Goal: Information Seeking & Learning: Learn about a topic

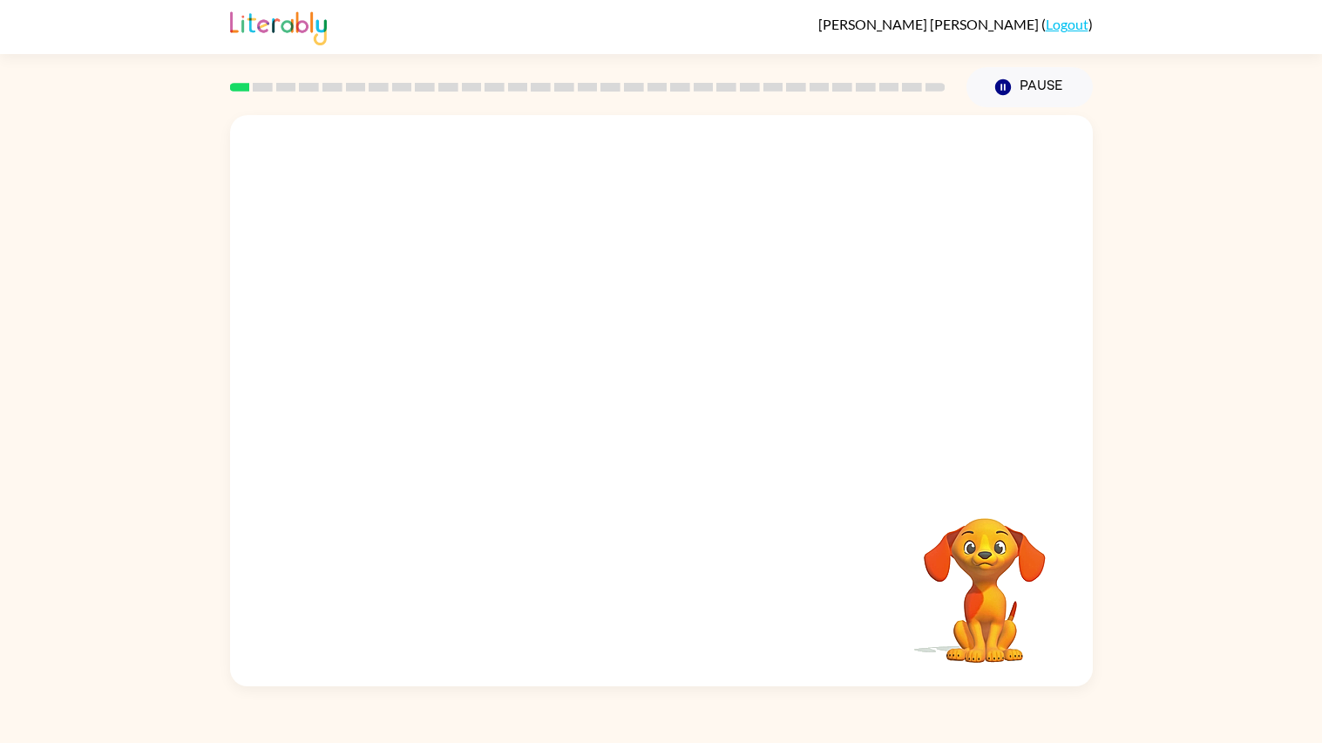
click at [715, 230] on video "Your browser must support playing .mp4 files to use Literably. Please try using…" at bounding box center [661, 298] width 863 height 366
click at [712, 235] on video "Your browser must support playing .mp4 files to use Literably. Please try using…" at bounding box center [661, 298] width 863 height 366
click at [704, 253] on video "Your browser must support playing .mp4 files to use Literably. Please try using…" at bounding box center [661, 298] width 863 height 366
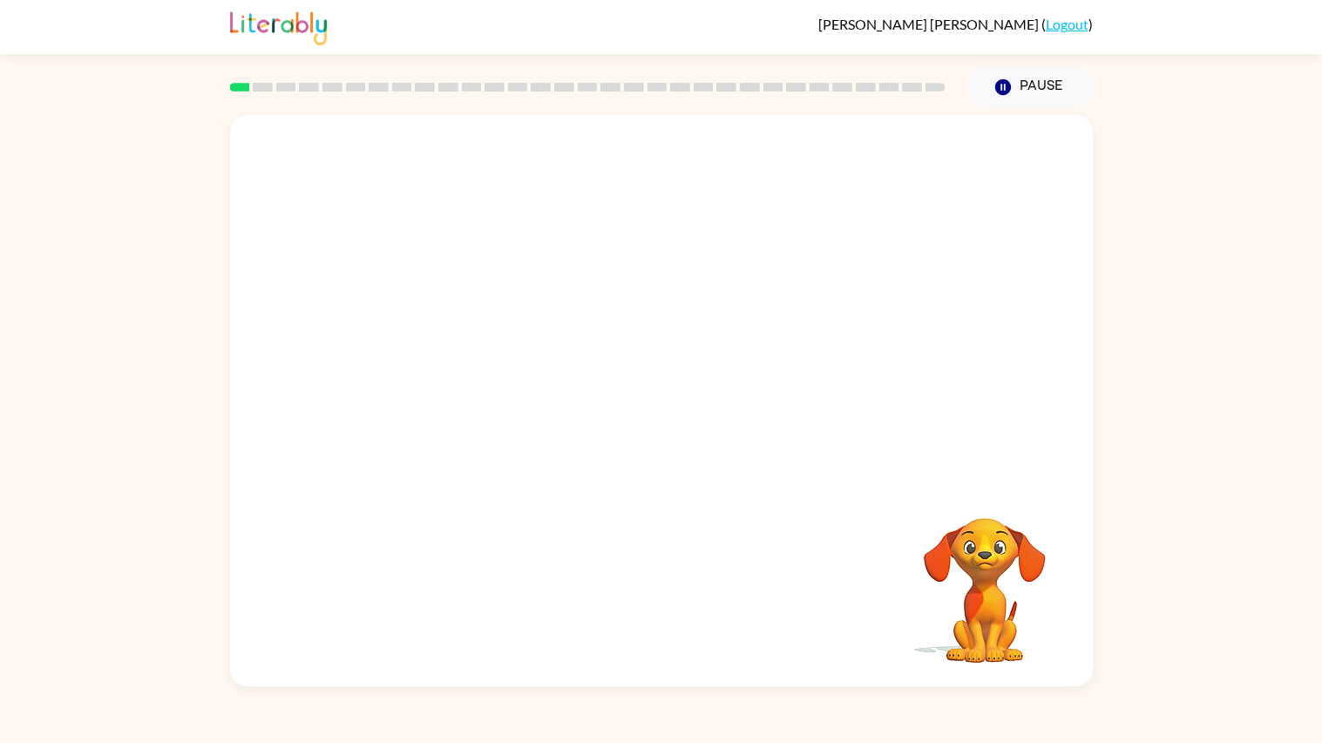
click at [704, 253] on video "Your browser must support playing .mp4 files to use Literably. Please try using…" at bounding box center [661, 298] width 863 height 366
click at [731, 385] on video "Your browser must support playing .mp4 files to use Literably. Please try using…" at bounding box center [661, 298] width 863 height 366
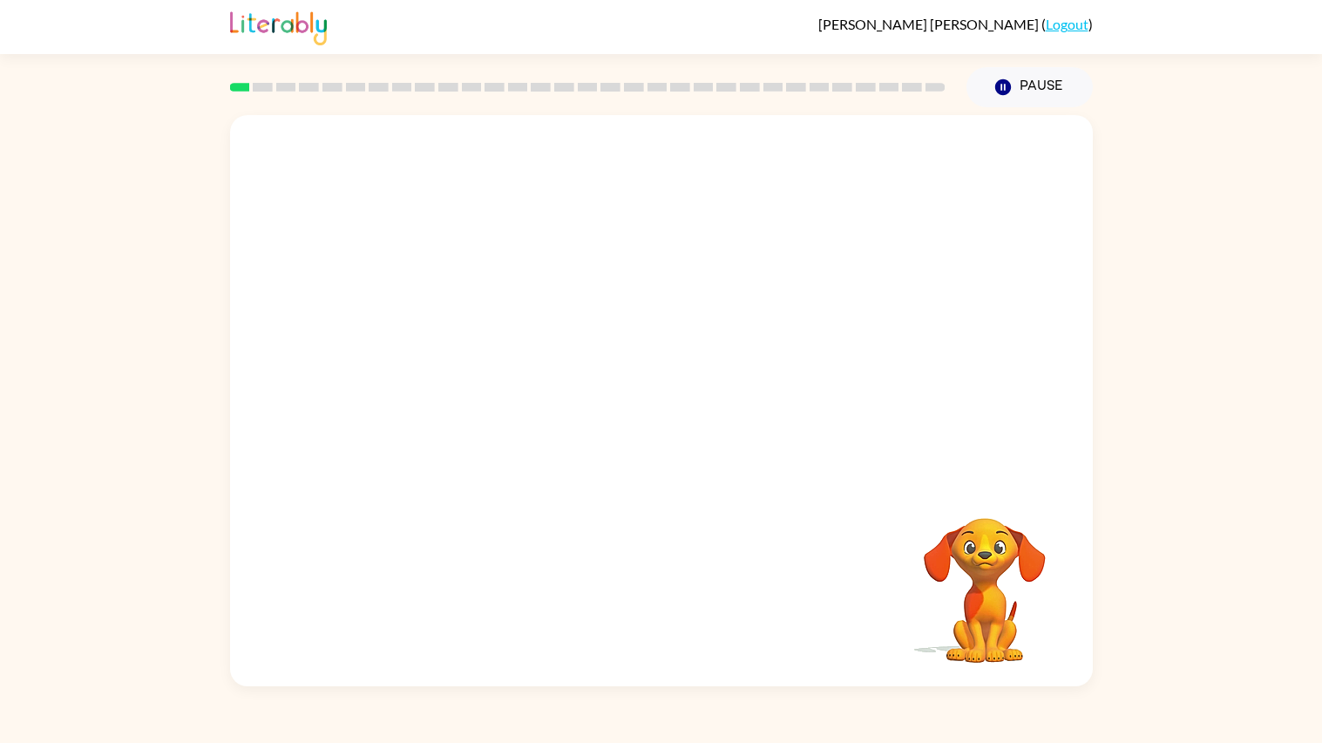
click at [731, 385] on video "Your browser must support playing .mp4 files to use Literably. Please try using…" at bounding box center [661, 298] width 863 height 366
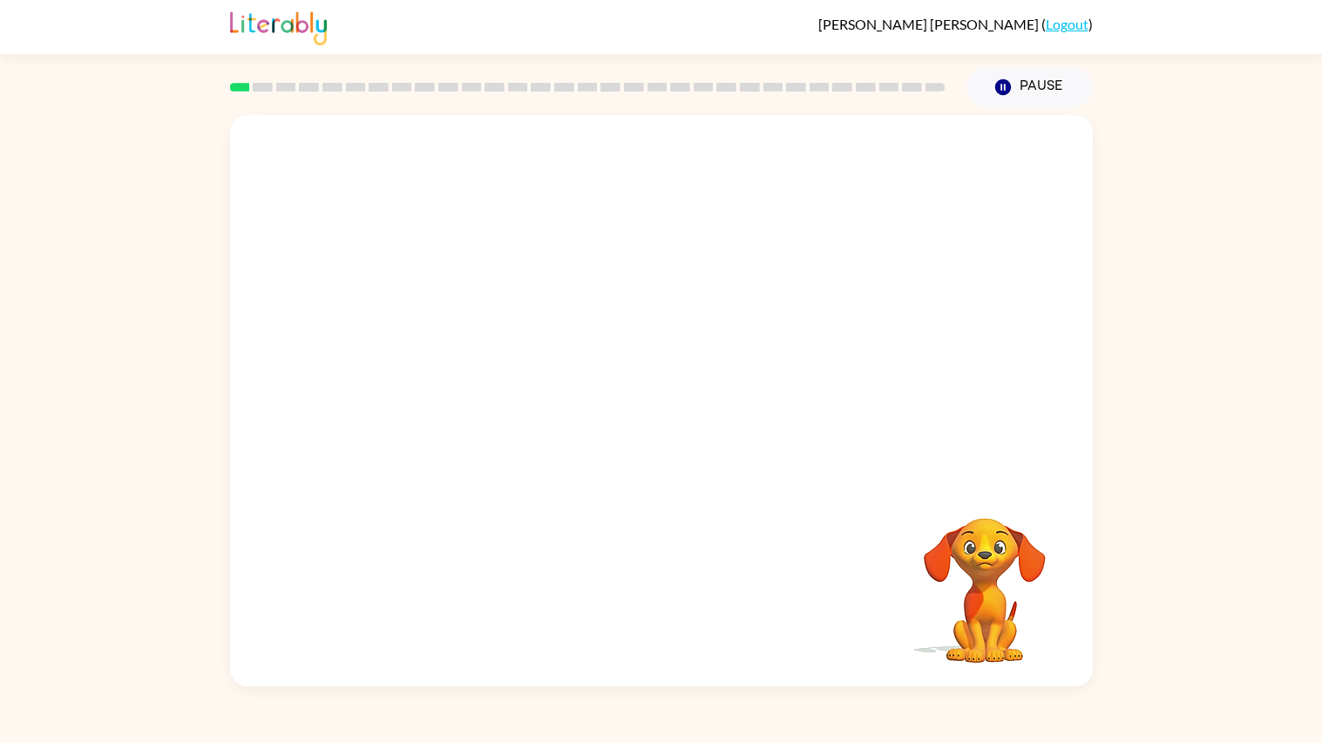
click at [731, 385] on video "Your browser must support playing .mp4 files to use Literably. Please try using…" at bounding box center [661, 298] width 863 height 366
click at [417, 391] on video "Your browser must support playing .mp4 files to use Literably. Please try using…" at bounding box center [661, 298] width 863 height 366
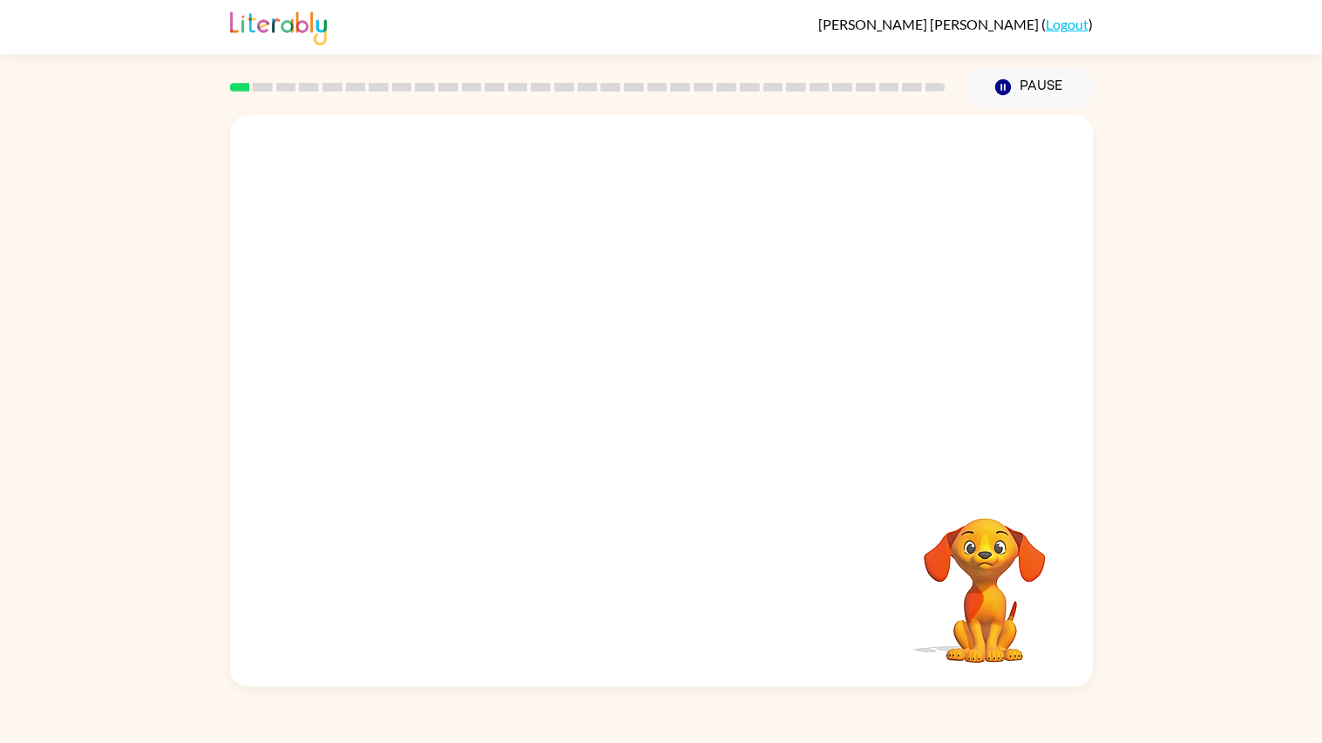
click at [417, 391] on video "Your browser must support playing .mp4 files to use Literably. Please try using…" at bounding box center [661, 298] width 863 height 366
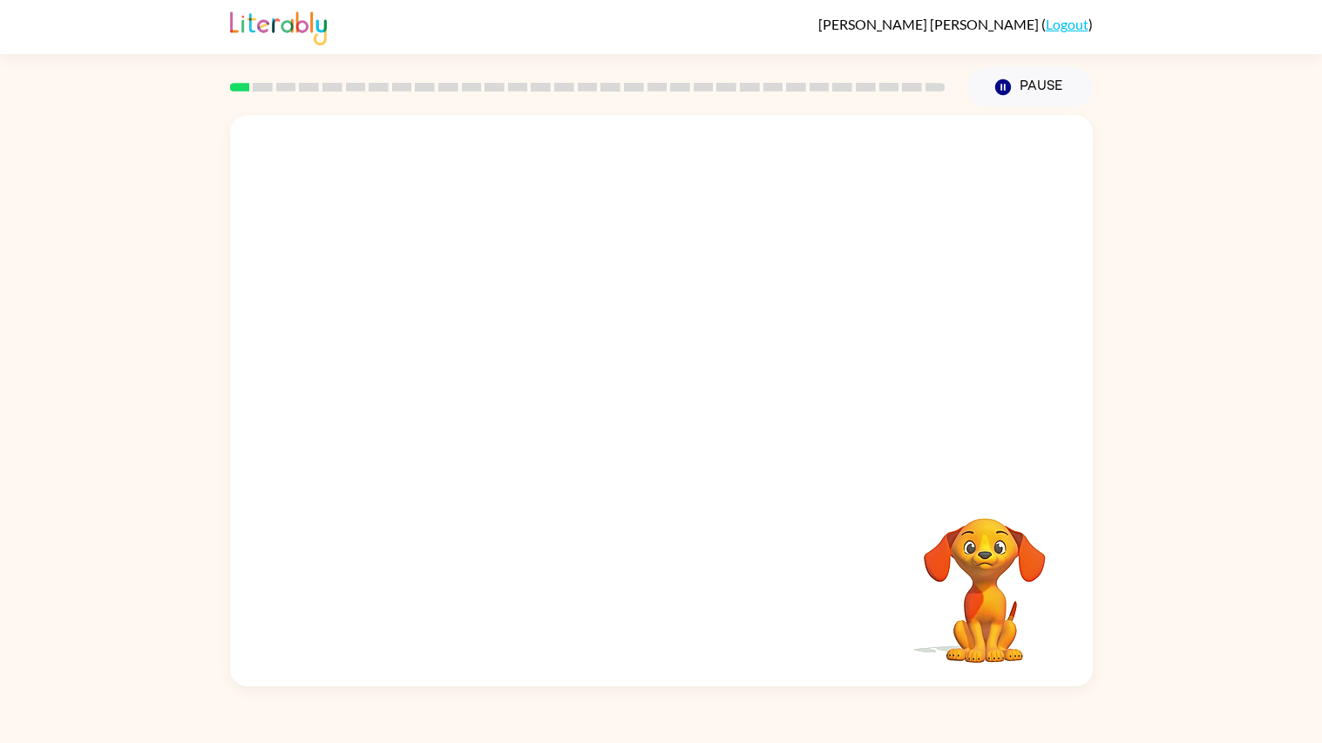
click at [417, 391] on video "Your browser must support playing .mp4 files to use Literably. Please try using…" at bounding box center [661, 298] width 863 height 366
click at [401, 259] on video "Your browser must support playing .mp4 files to use Literably. Please try using…" at bounding box center [661, 298] width 863 height 366
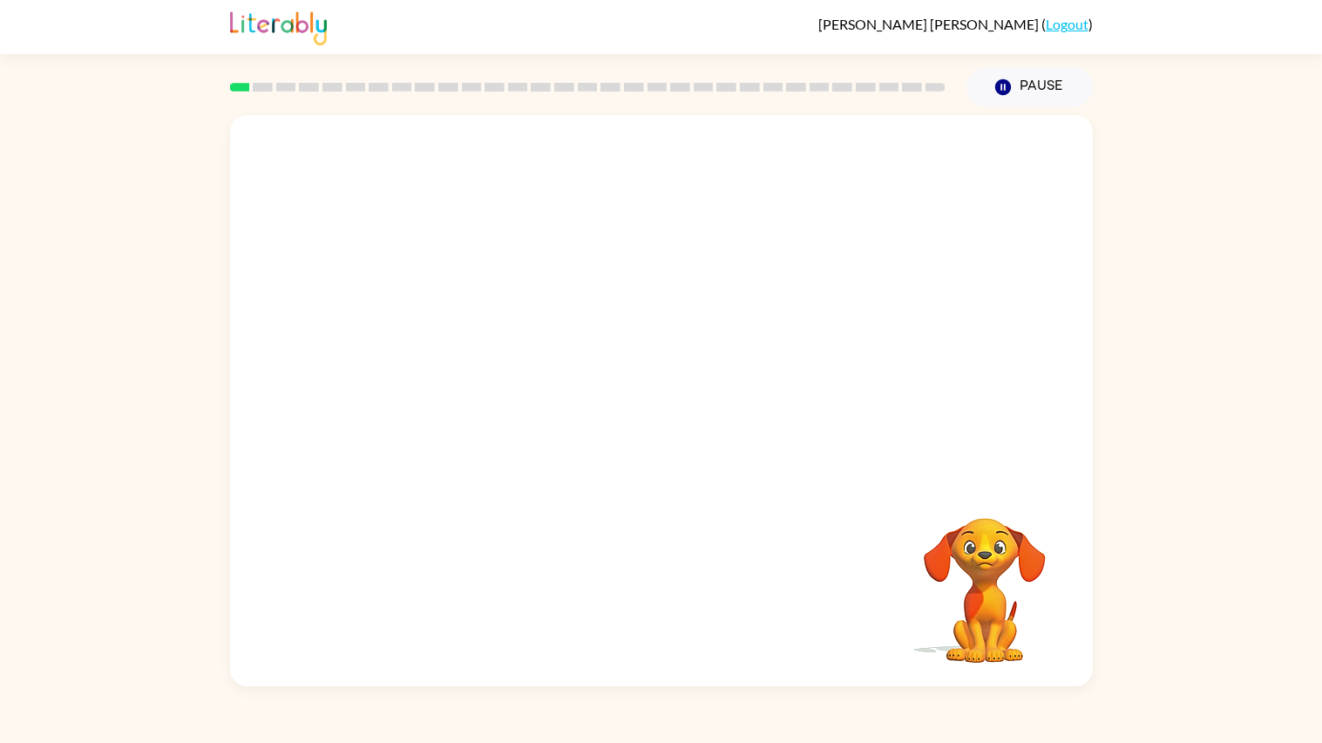
click at [401, 259] on video "Your browser must support playing .mp4 files to use Literably. Please try using…" at bounding box center [661, 298] width 863 height 366
click at [664, 397] on icon "button" at bounding box center [661, 409] width 31 height 31
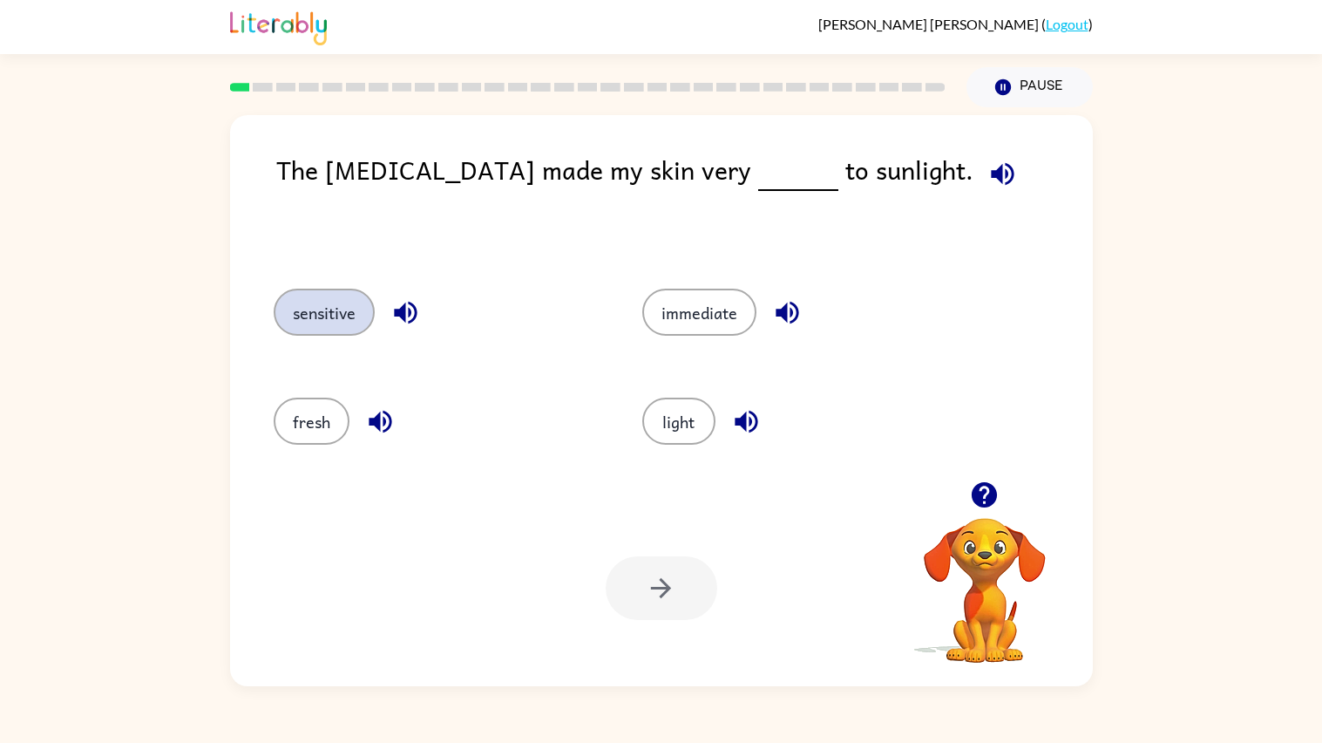
click at [314, 310] on button "sensitive" at bounding box center [324, 312] width 101 height 47
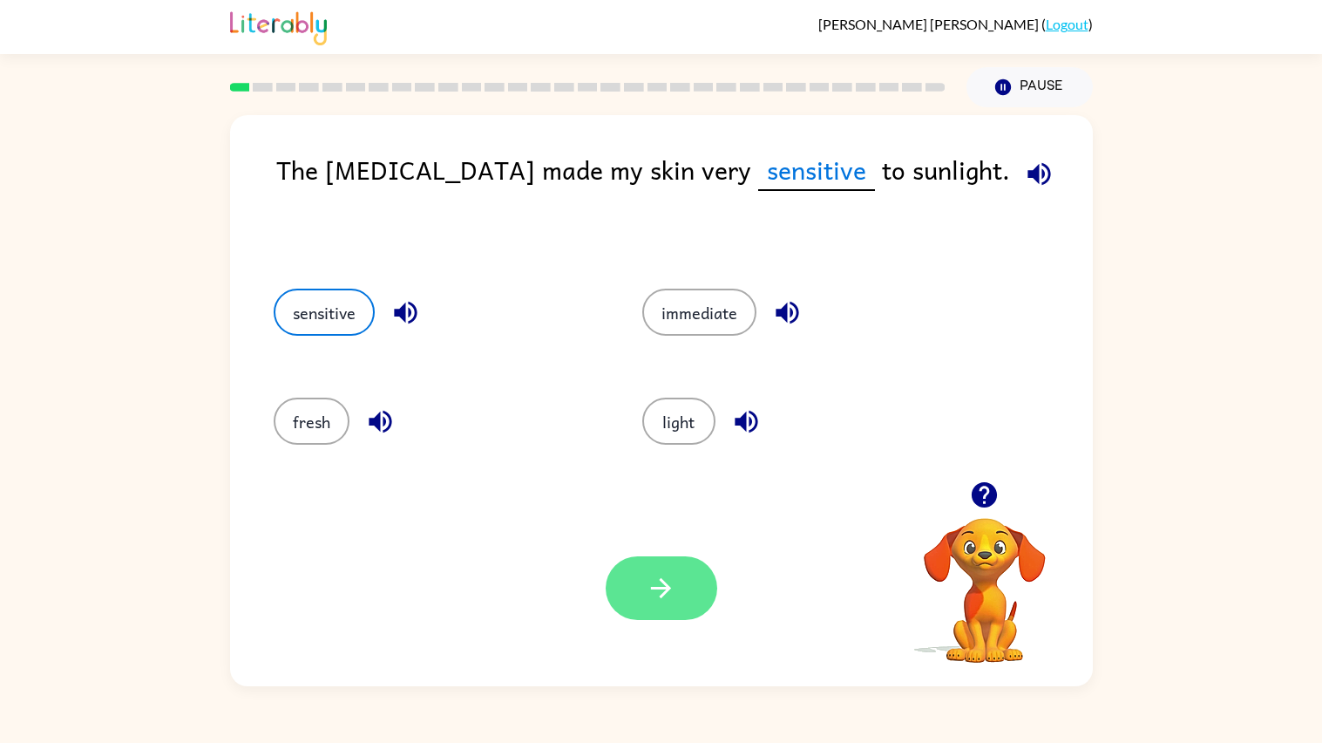
click at [656, 568] on button "button" at bounding box center [662, 588] width 112 height 64
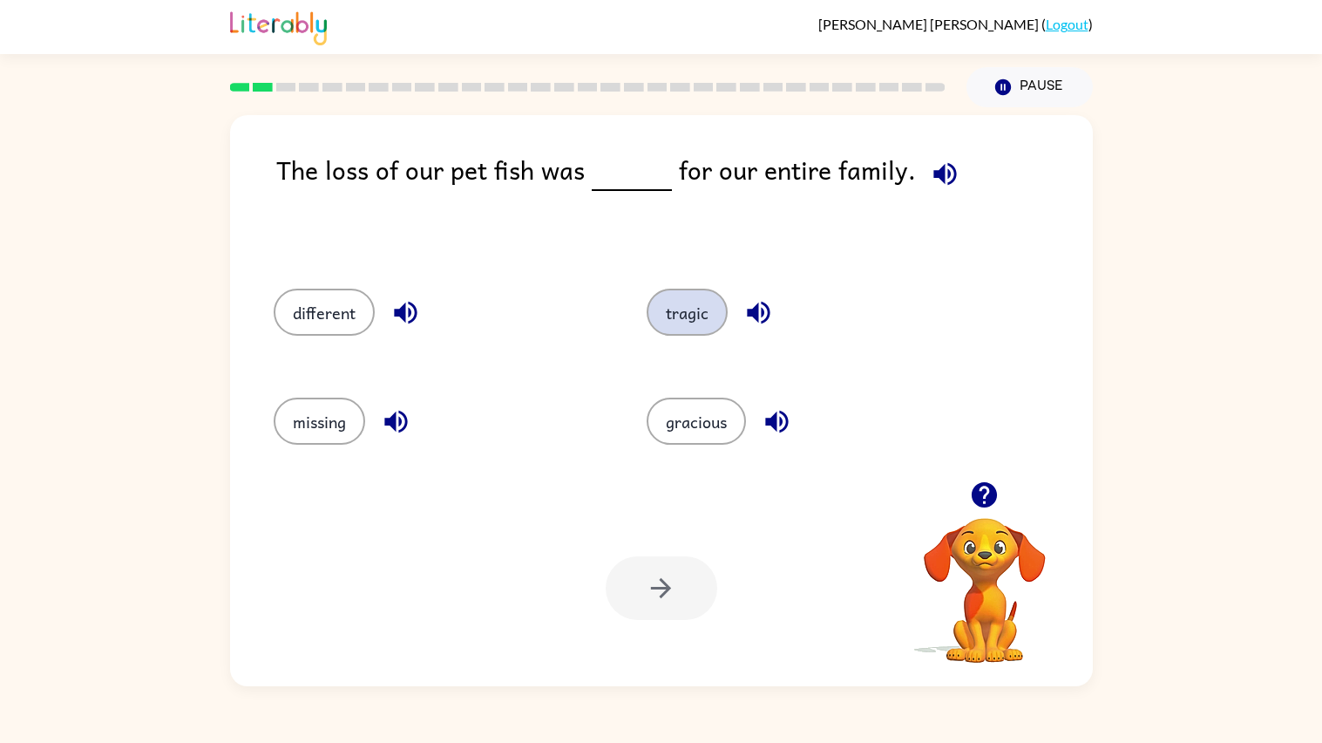
click at [685, 316] on button "tragic" at bounding box center [687, 312] width 81 height 47
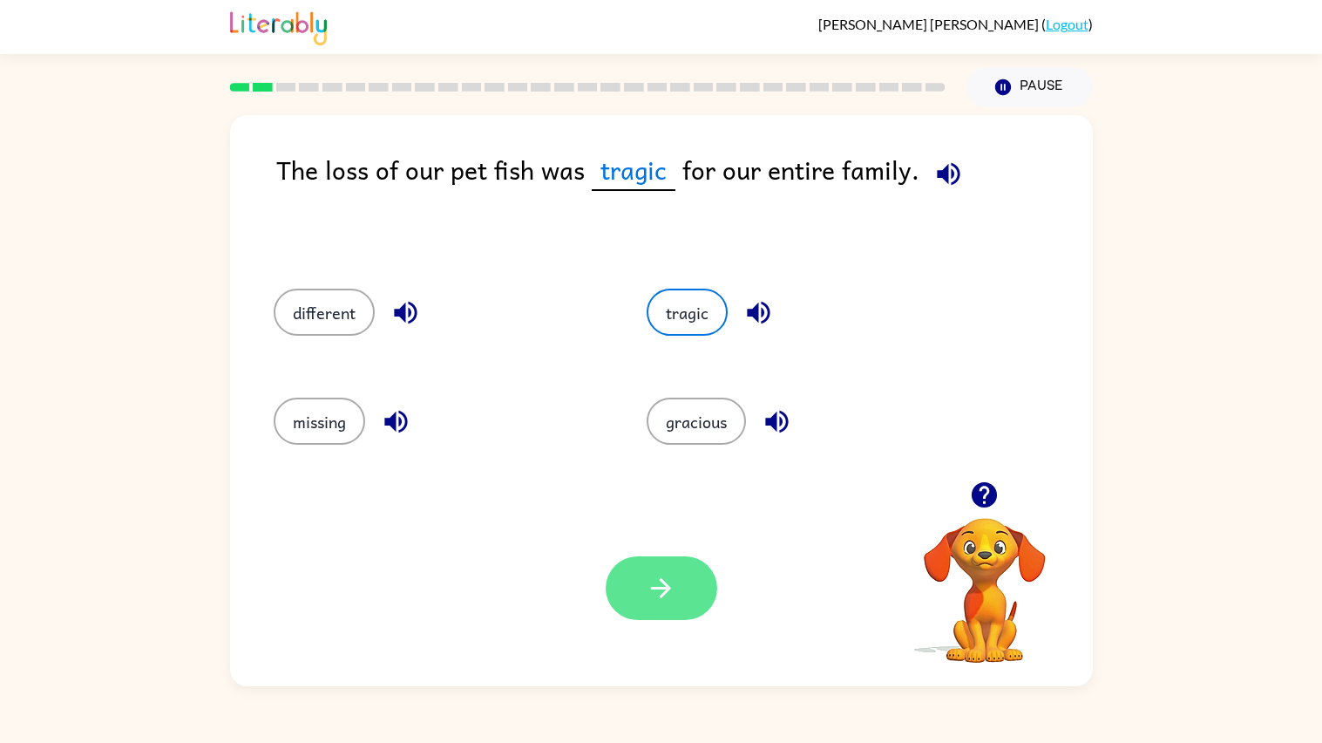
click at [669, 584] on icon "button" at bounding box center [661, 588] width 31 height 31
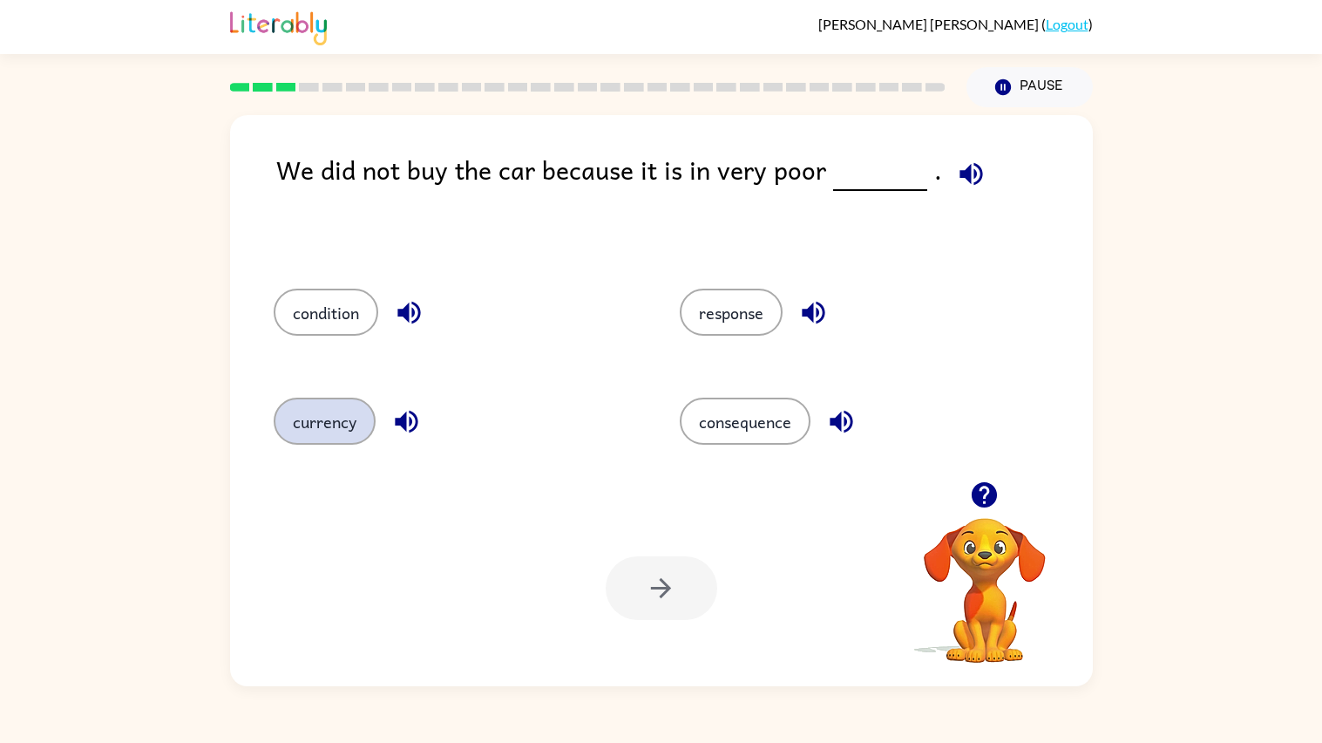
click at [323, 438] on button "currency" at bounding box center [325, 421] width 102 height 47
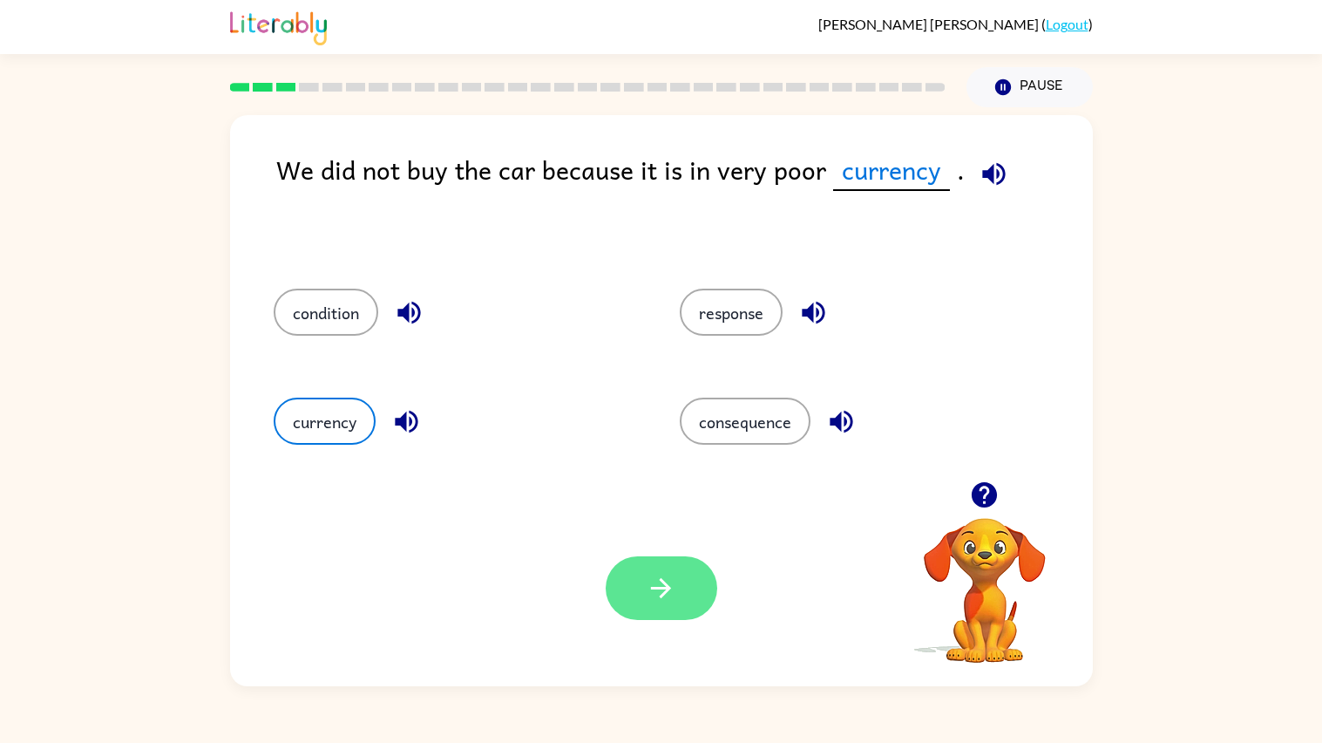
click at [651, 571] on button "button" at bounding box center [662, 588] width 112 height 64
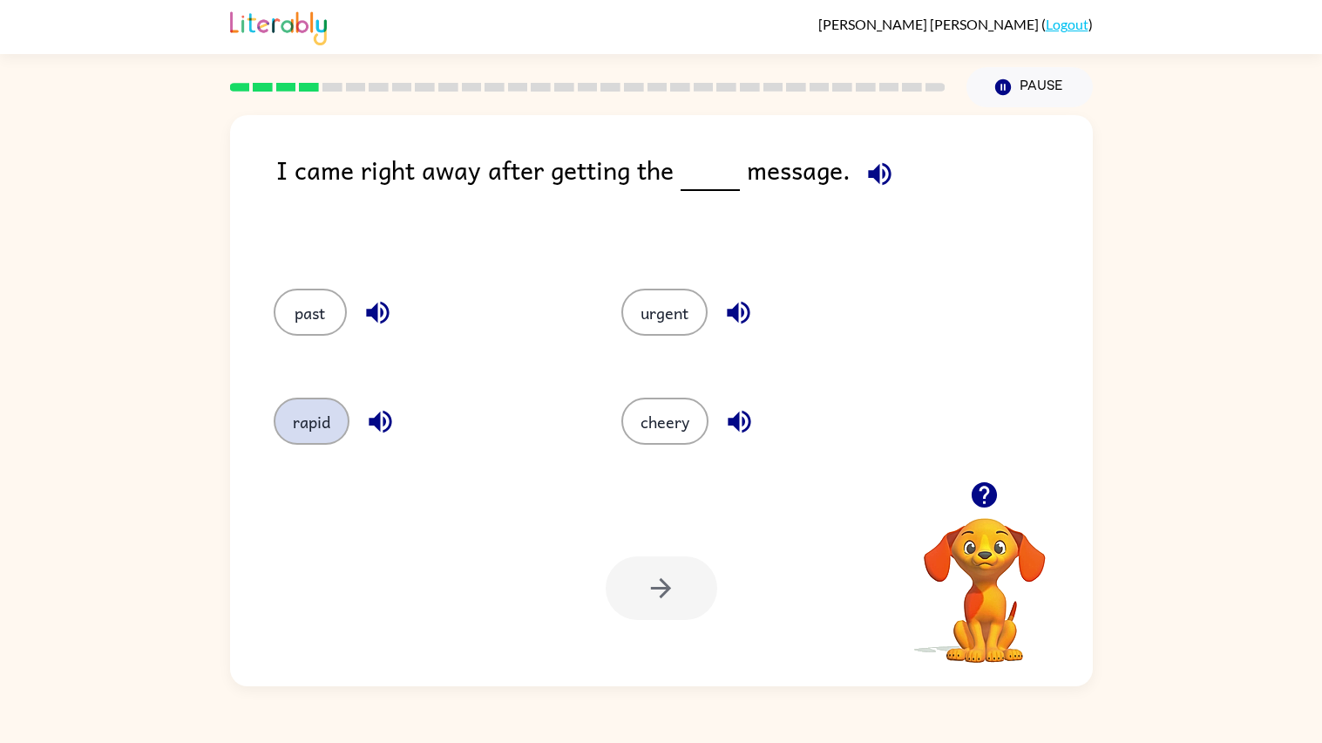
click at [289, 439] on button "rapid" at bounding box center [312, 421] width 76 height 47
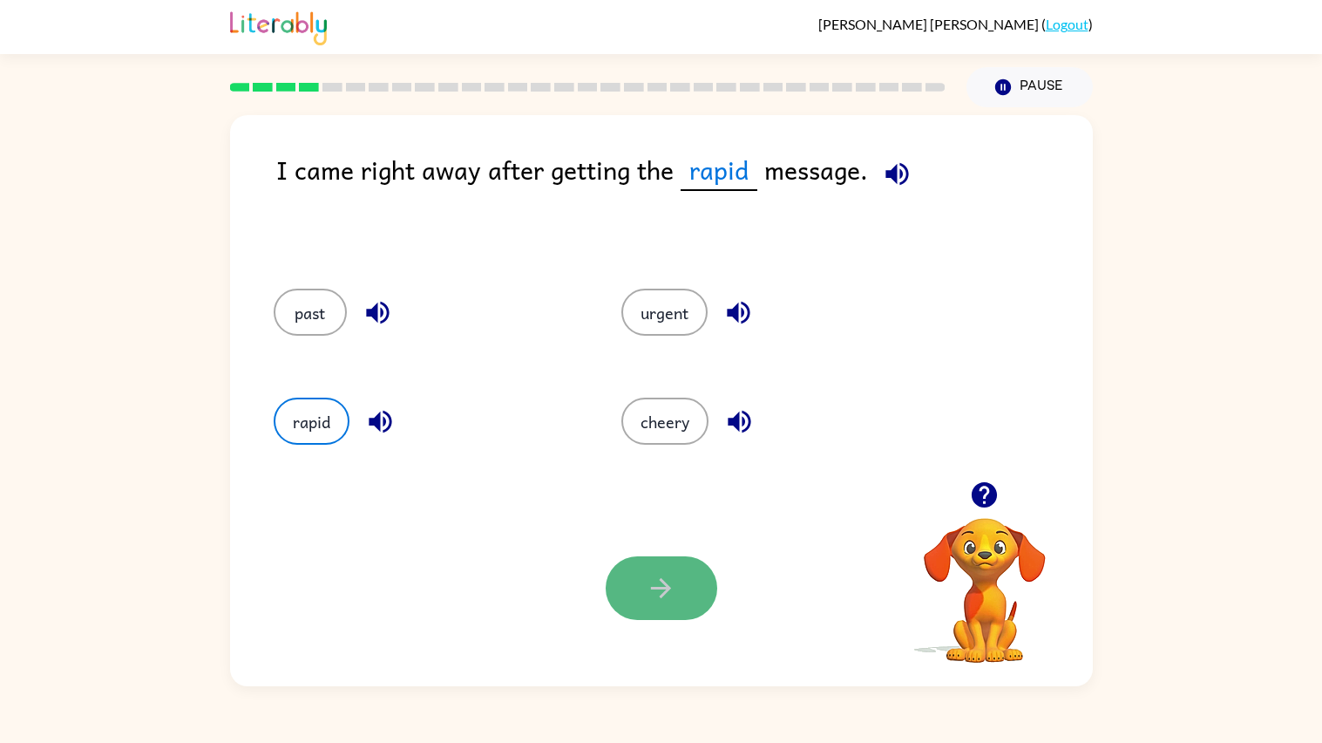
click at [711, 596] on button "button" at bounding box center [662, 588] width 112 height 64
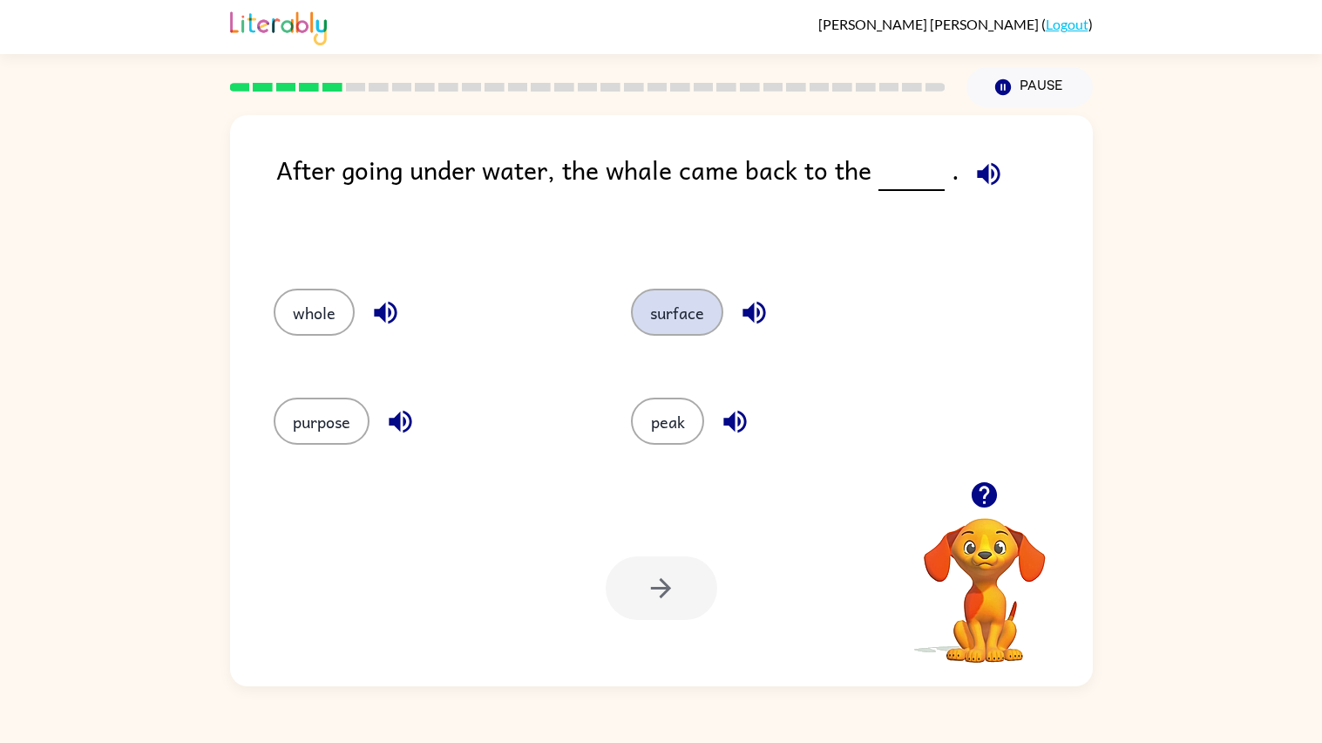
click at [664, 327] on button "surface" at bounding box center [677, 312] width 92 height 47
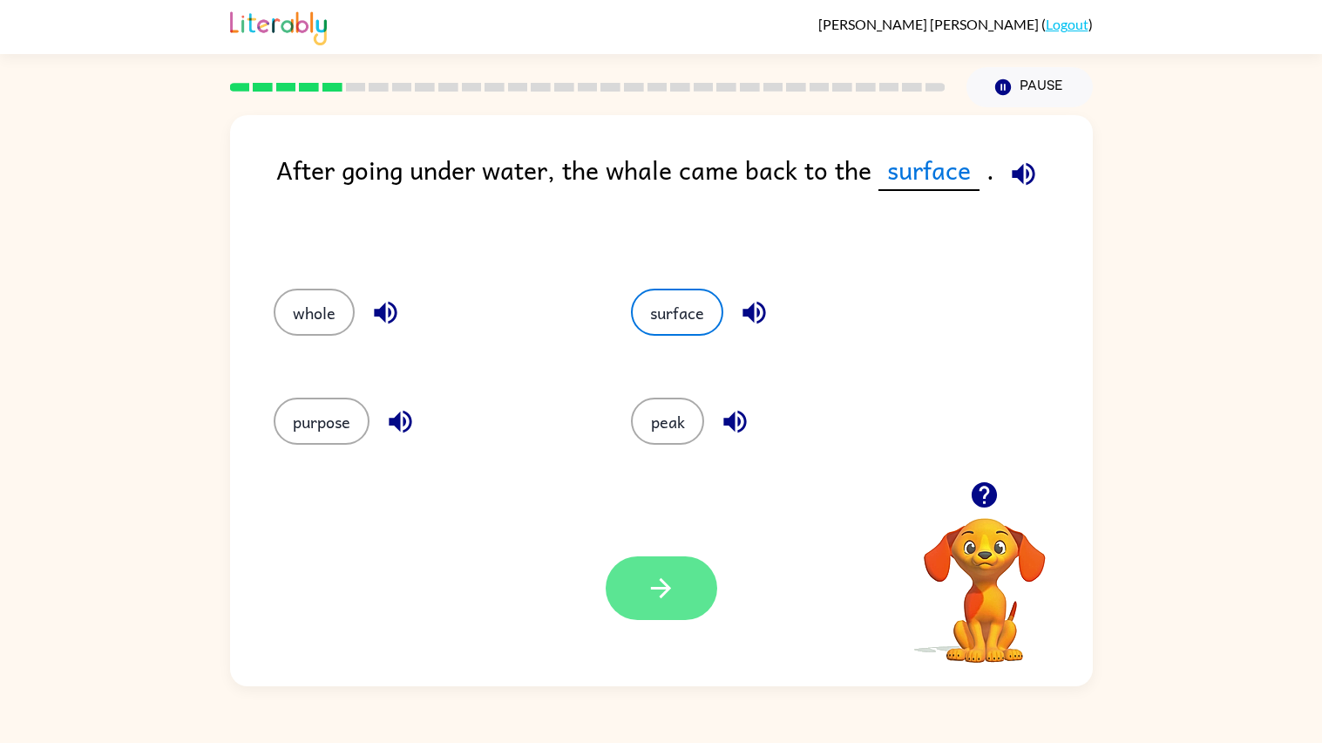
click at [669, 604] on button "button" at bounding box center [662, 588] width 112 height 64
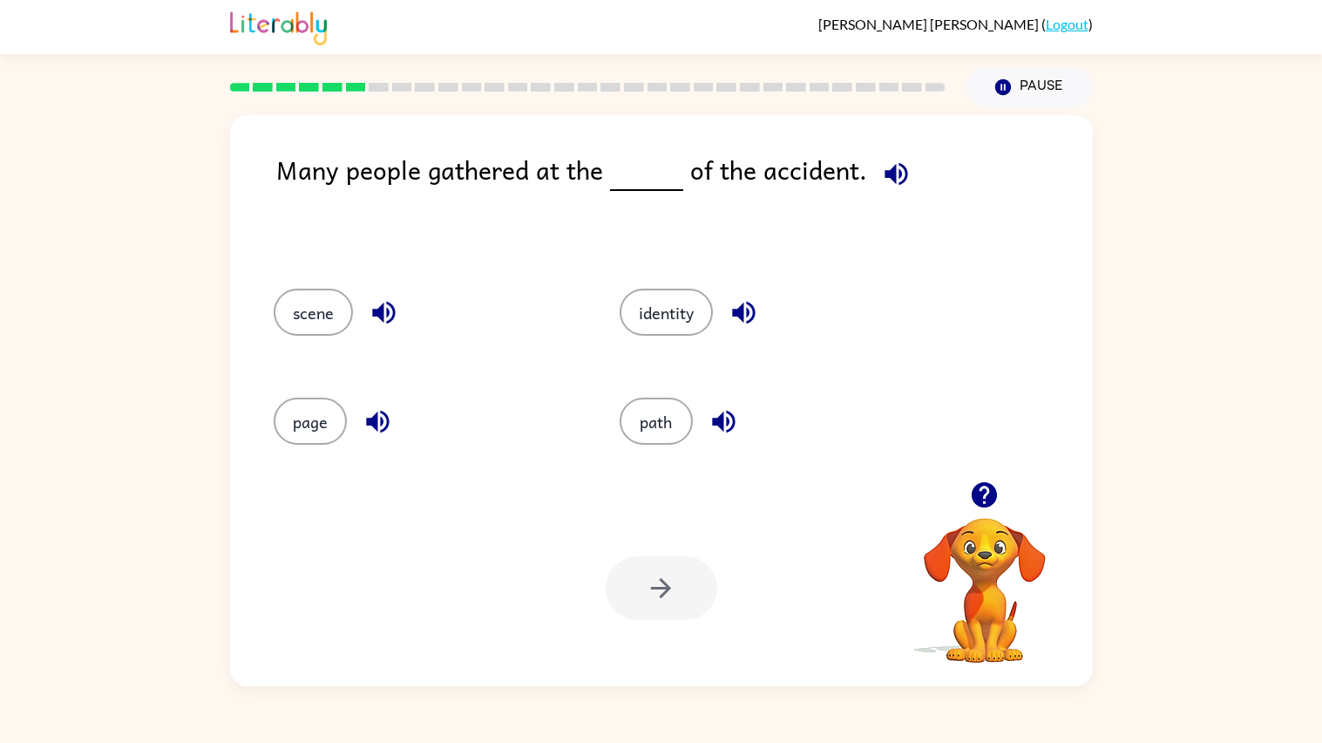
click at [715, 268] on div "identity" at bounding box center [760, 309] width 346 height 109
click at [302, 314] on button "scene" at bounding box center [313, 312] width 79 height 47
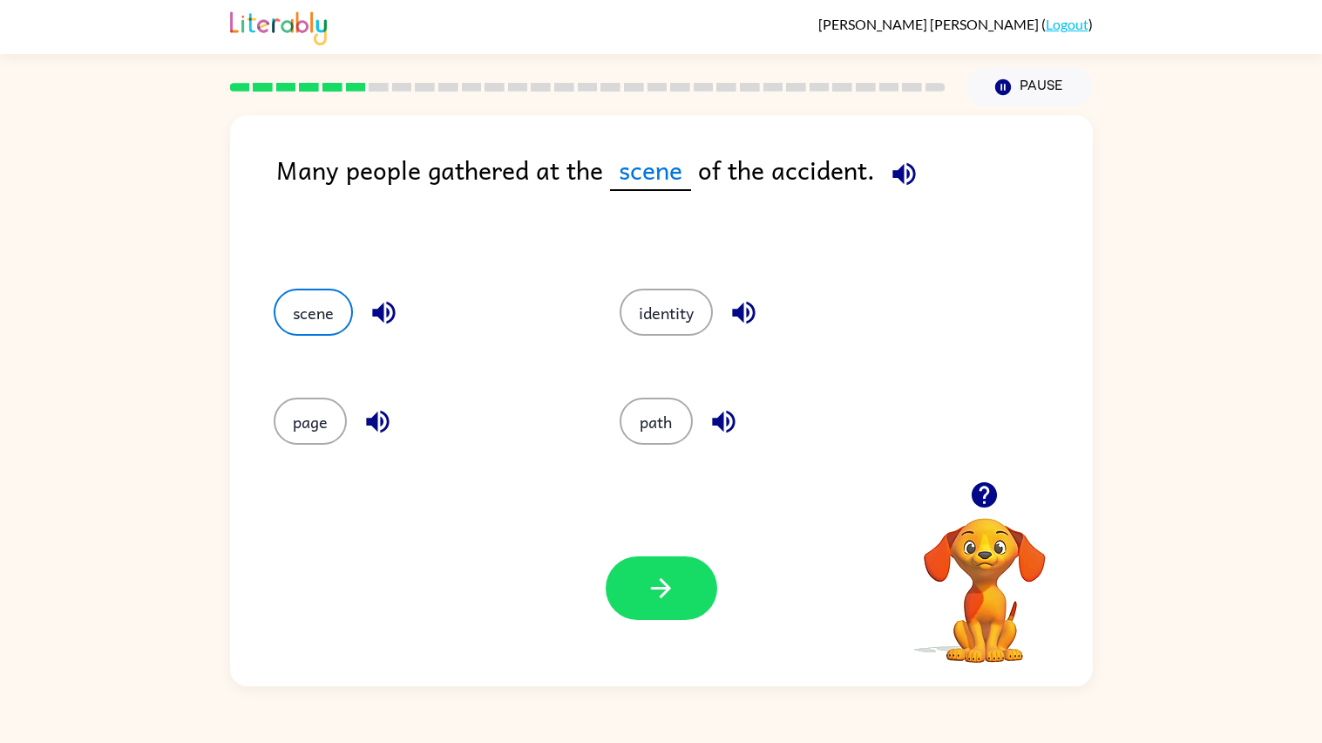
click at [658, 556] on div at bounding box center [662, 588] width 112 height 64
click at [671, 592] on icon "button" at bounding box center [661, 588] width 31 height 31
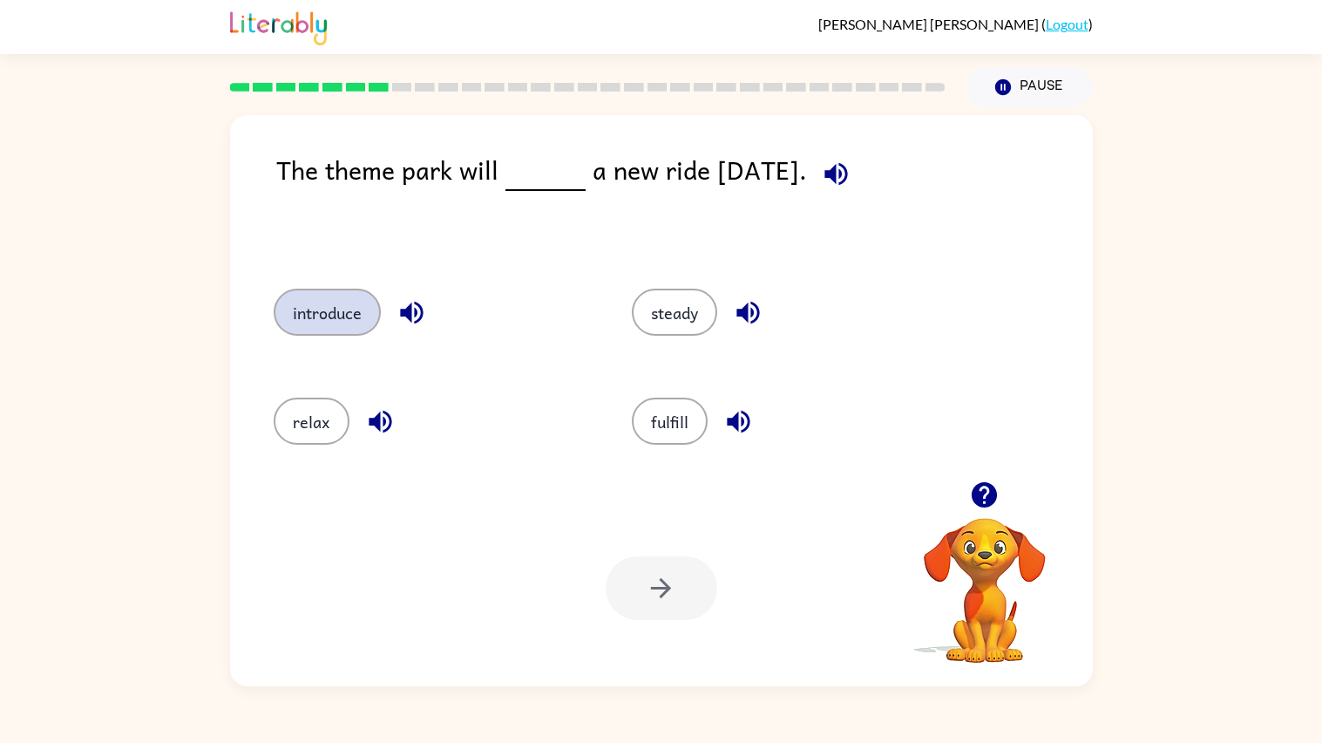
click at [330, 314] on button "introduce" at bounding box center [327, 312] width 107 height 47
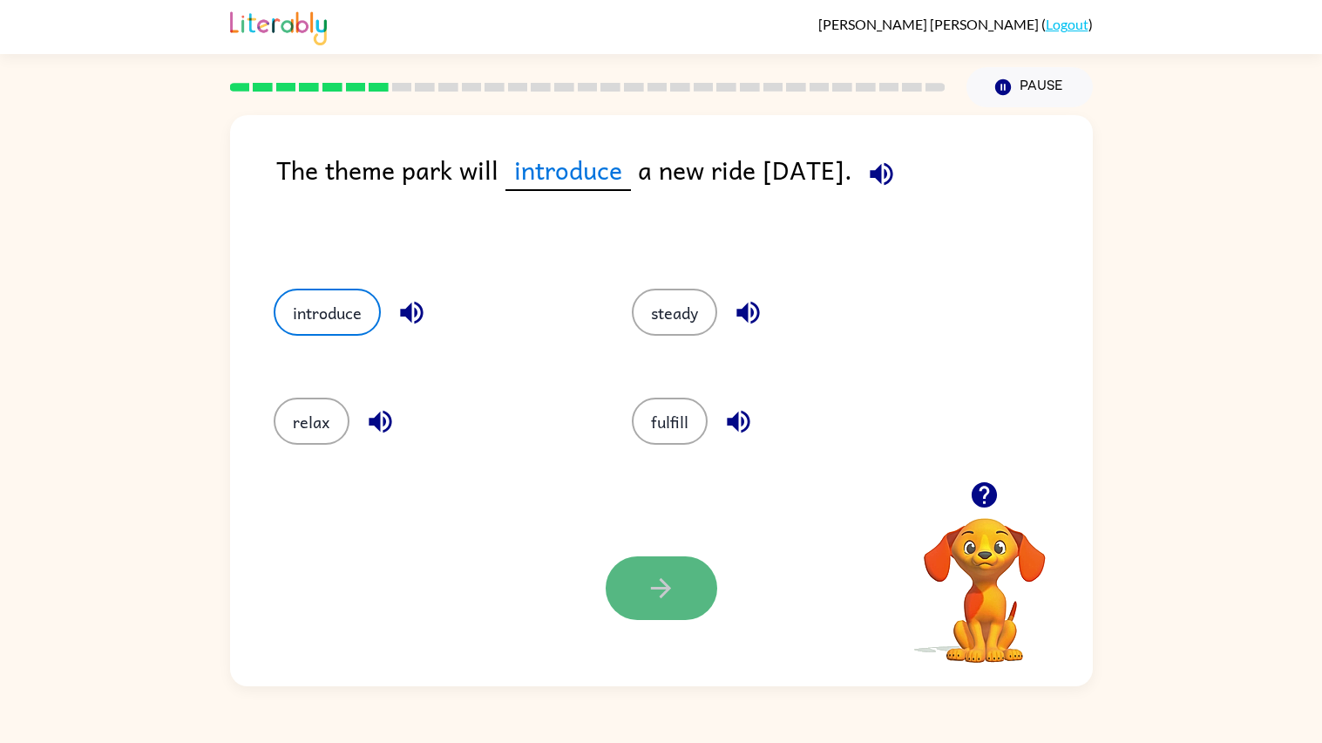
click at [687, 570] on button "button" at bounding box center [662, 588] width 112 height 64
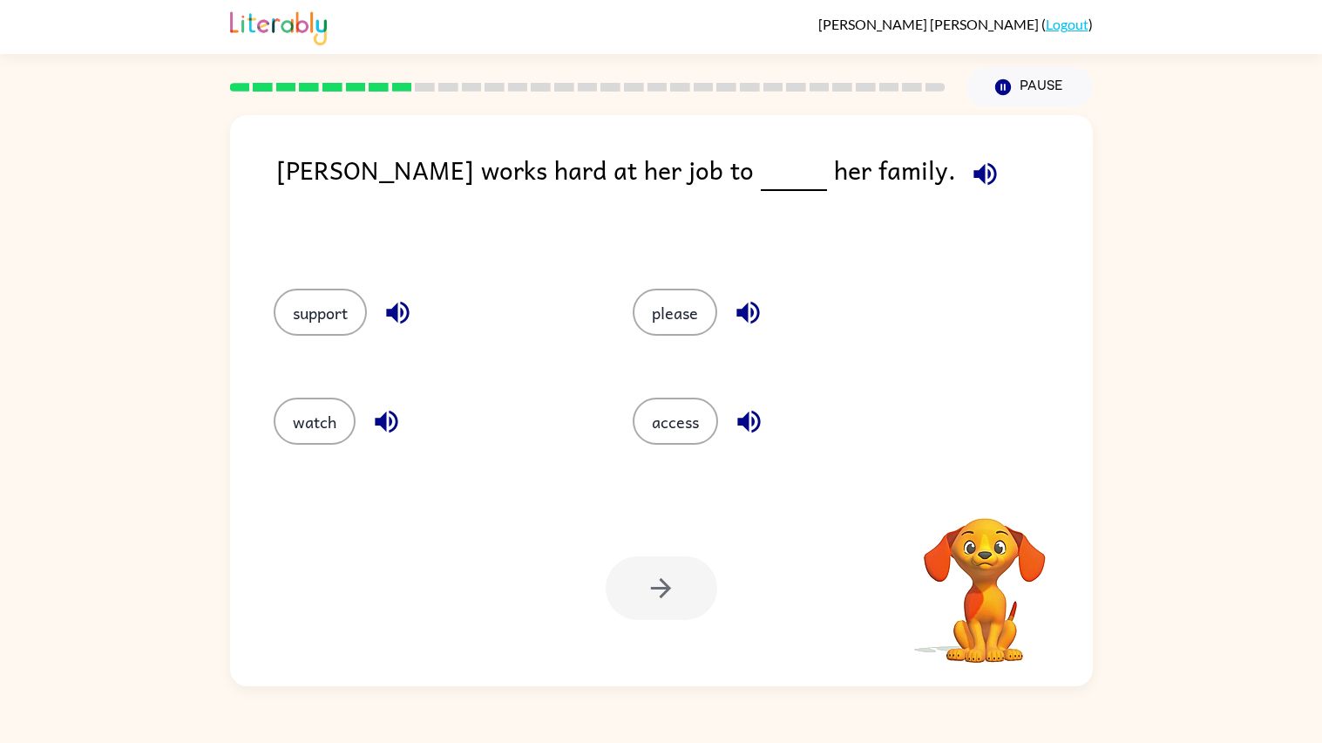
click at [508, 325] on div "support" at bounding box center [433, 312] width 319 height 47
click at [681, 357] on div "please" at bounding box center [779, 309] width 359 height 109
click at [662, 327] on button "please" at bounding box center [675, 312] width 85 height 47
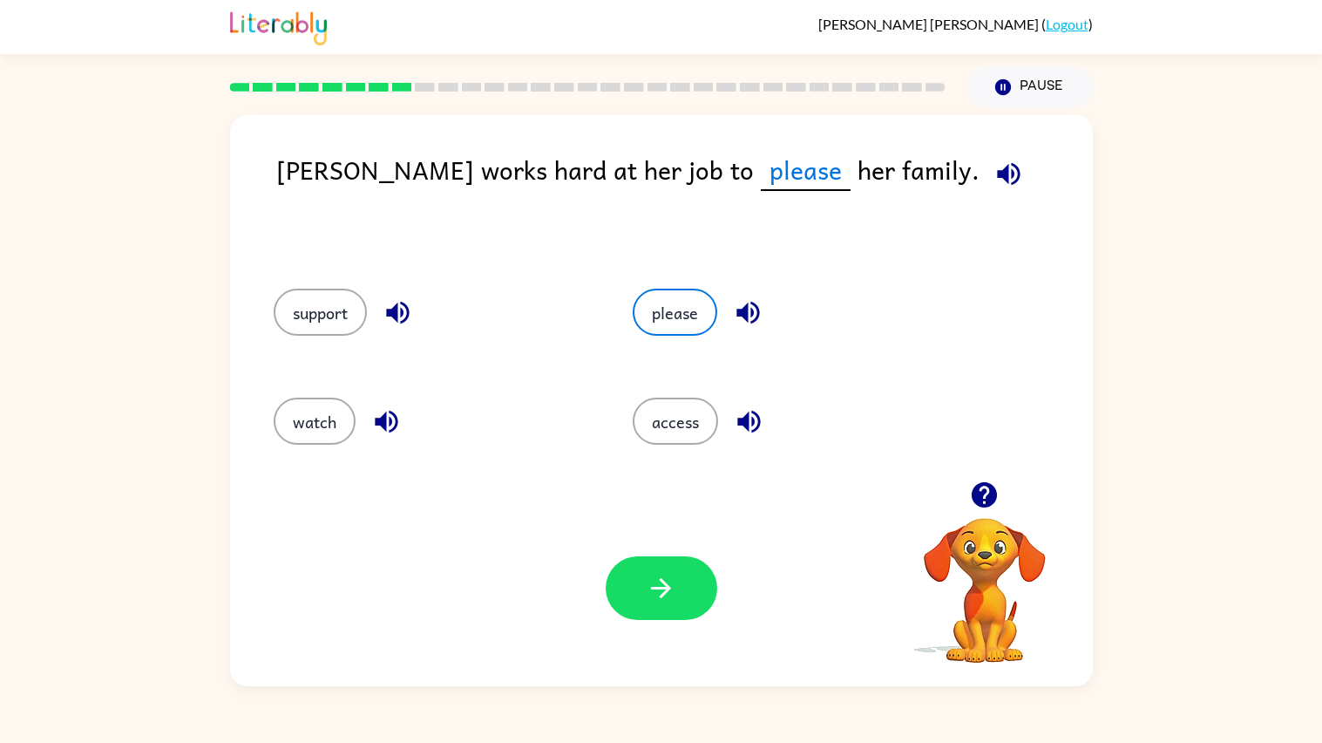
click at [652, 548] on div "Your browser must support playing .mp4 files to use Literably. Please try using…" at bounding box center [661, 588] width 863 height 196
click at [663, 581] on icon "button" at bounding box center [661, 588] width 20 height 20
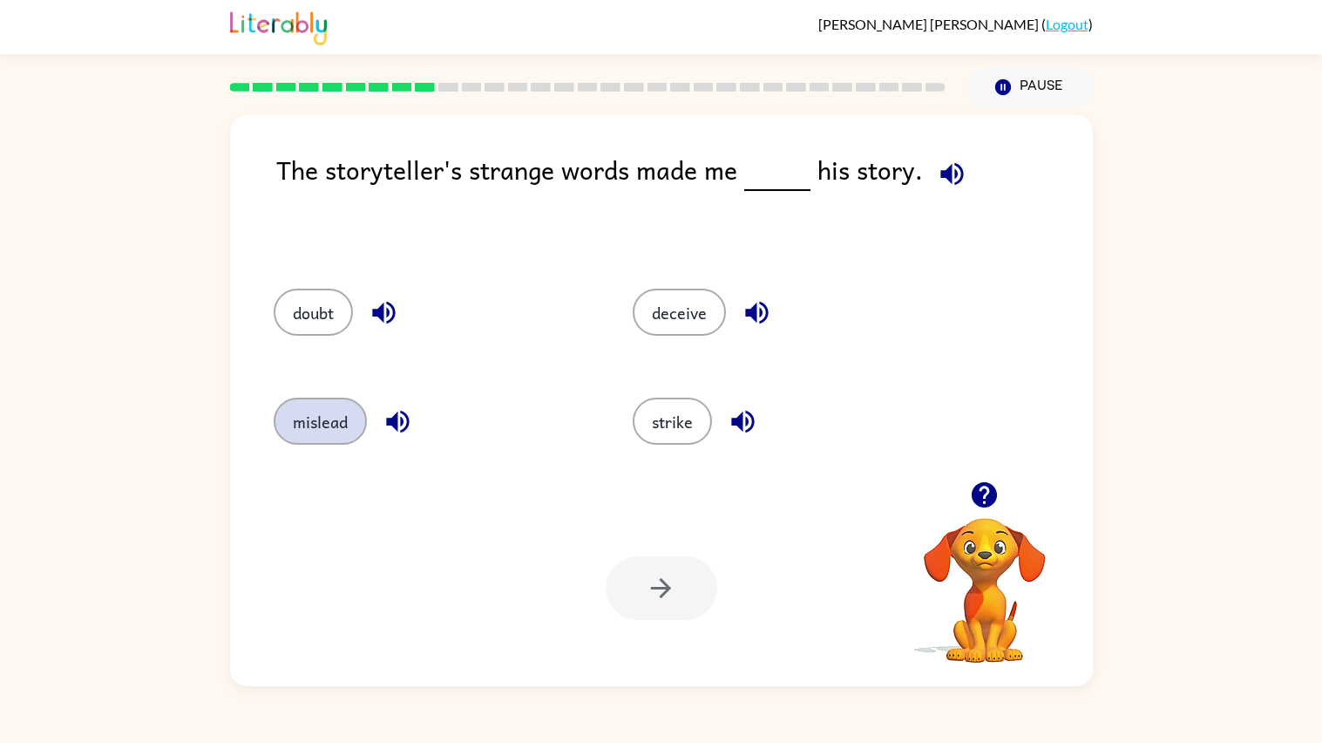
click at [282, 420] on button "mislead" at bounding box center [320, 421] width 93 height 47
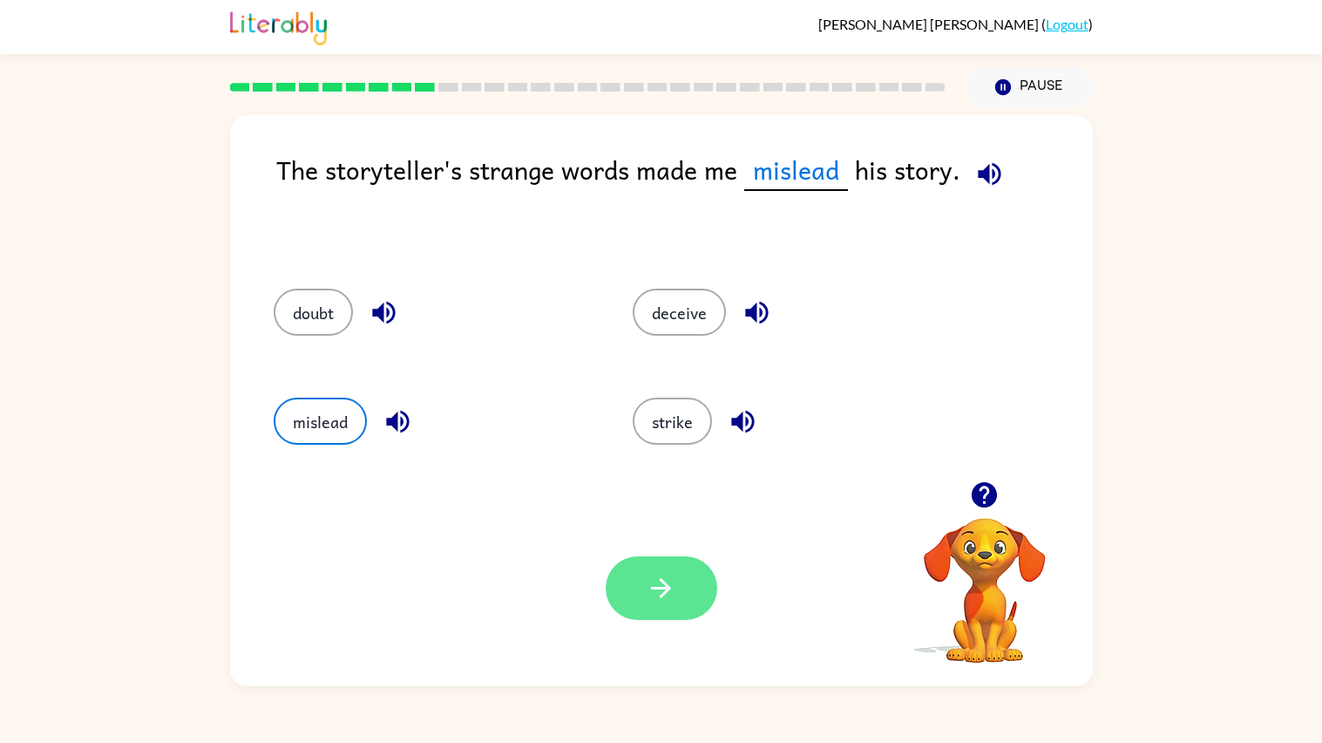
click at [609, 591] on button "button" at bounding box center [662, 588] width 112 height 64
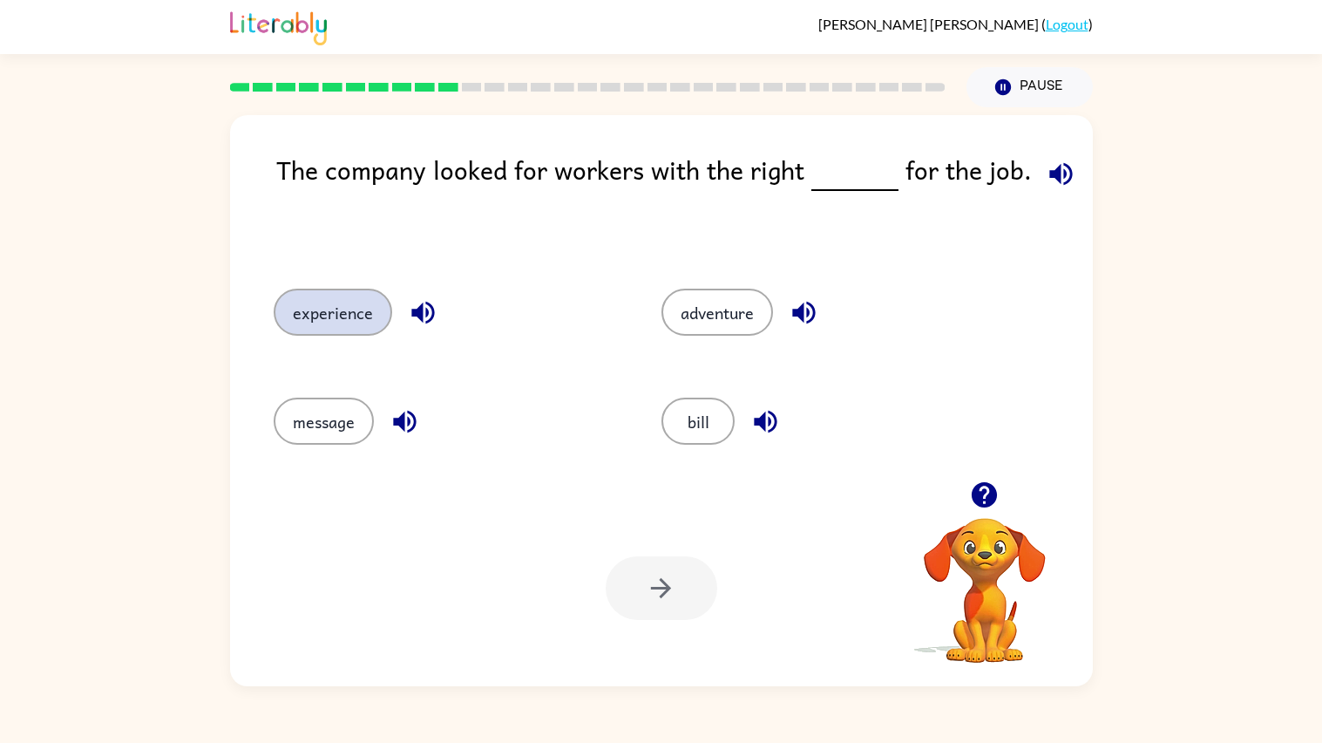
click at [377, 318] on button "experience" at bounding box center [333, 312] width 119 height 47
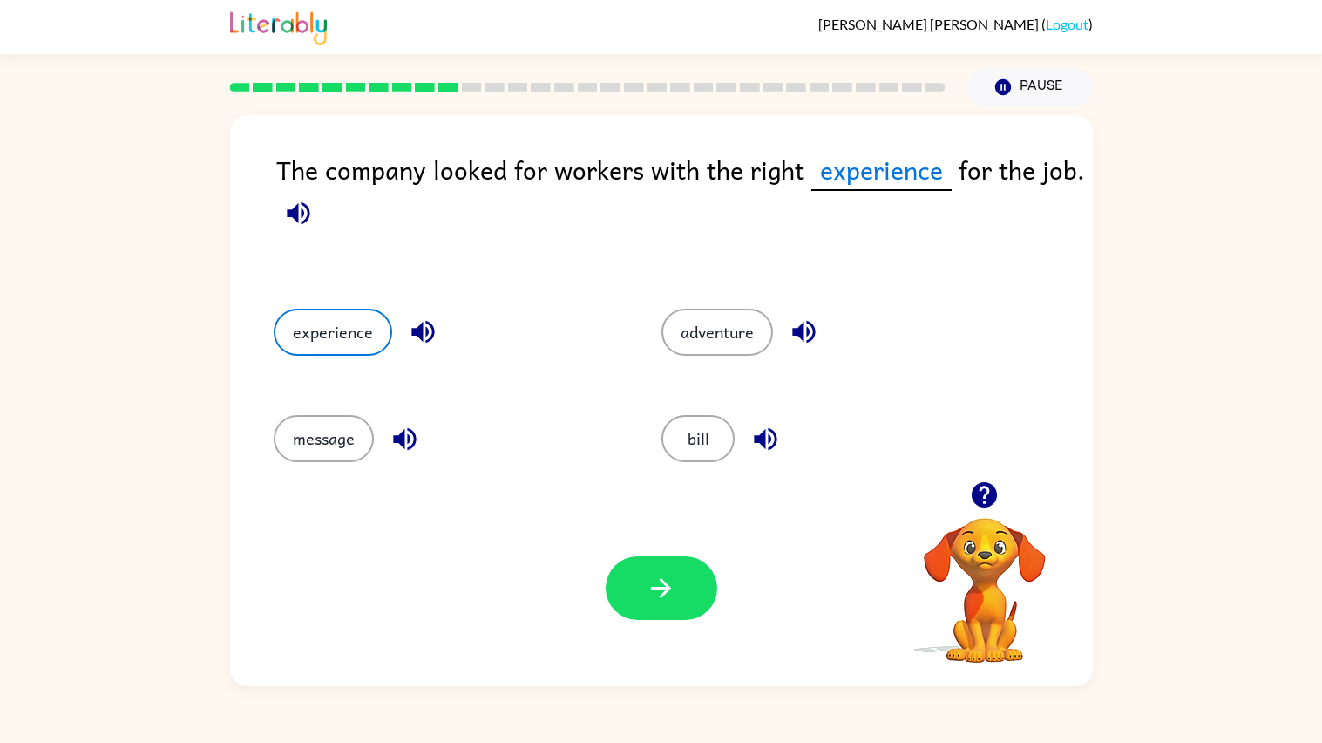
click at [656, 621] on div "Your browser must support playing .mp4 files to use Literably. Please try using…" at bounding box center [661, 588] width 863 height 196
click at [686, 574] on button "button" at bounding box center [662, 588] width 112 height 64
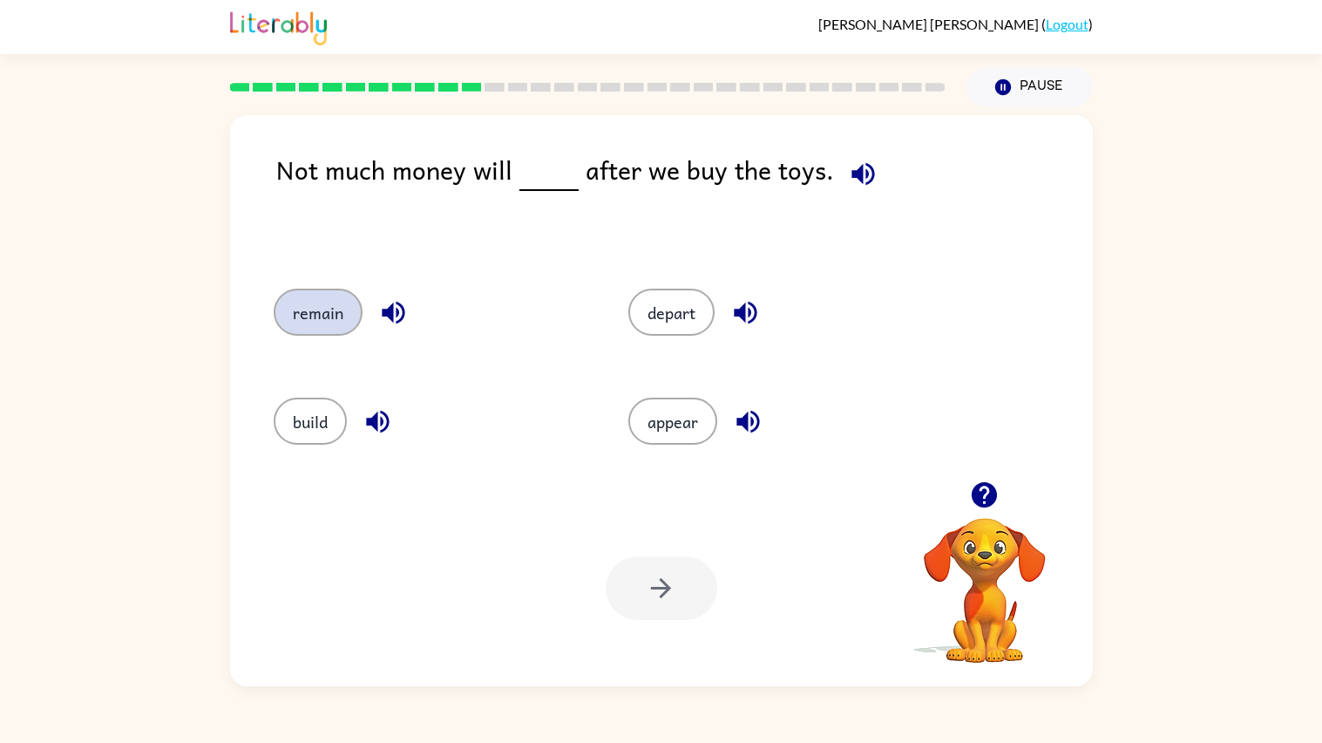
click at [345, 307] on button "remain" at bounding box center [318, 312] width 89 height 47
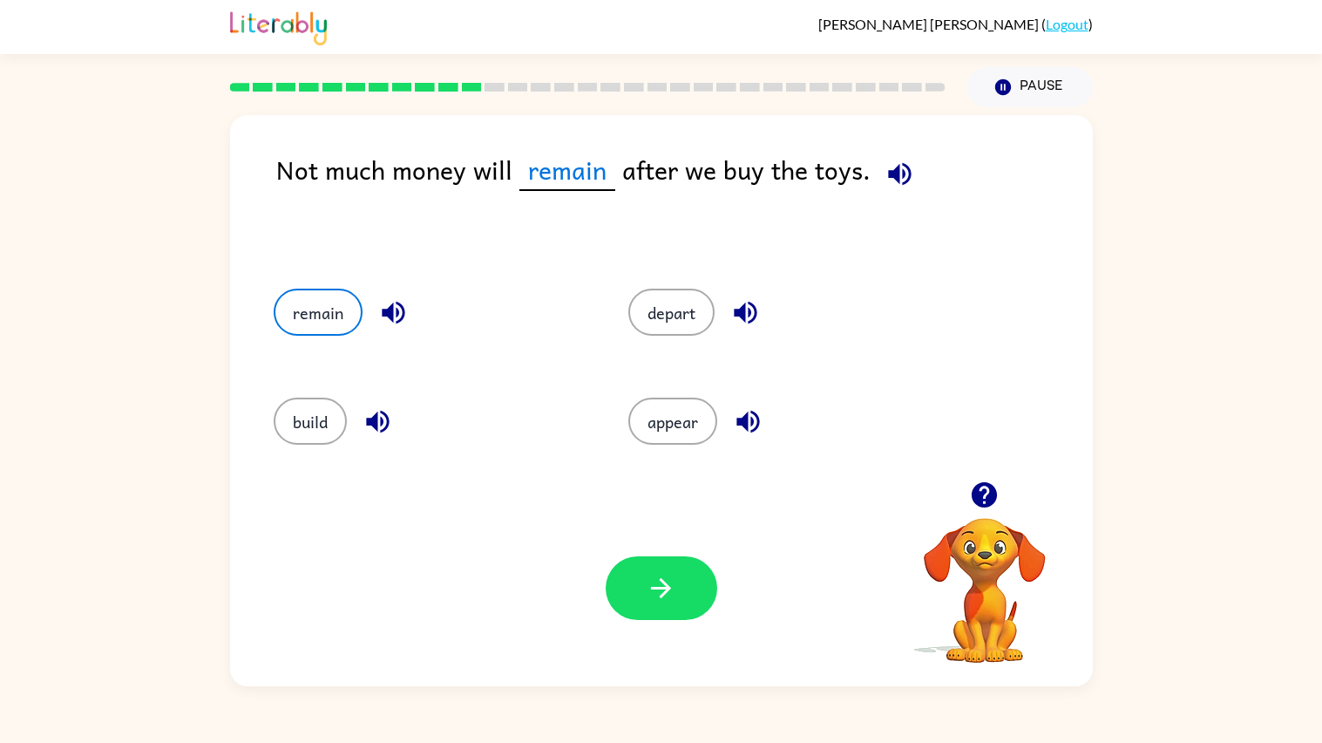
click at [696, 553] on div "Your browser must support playing .mp4 files to use Literably. Please try using…" at bounding box center [661, 588] width 863 height 196
click at [684, 567] on button "button" at bounding box center [662, 588] width 112 height 64
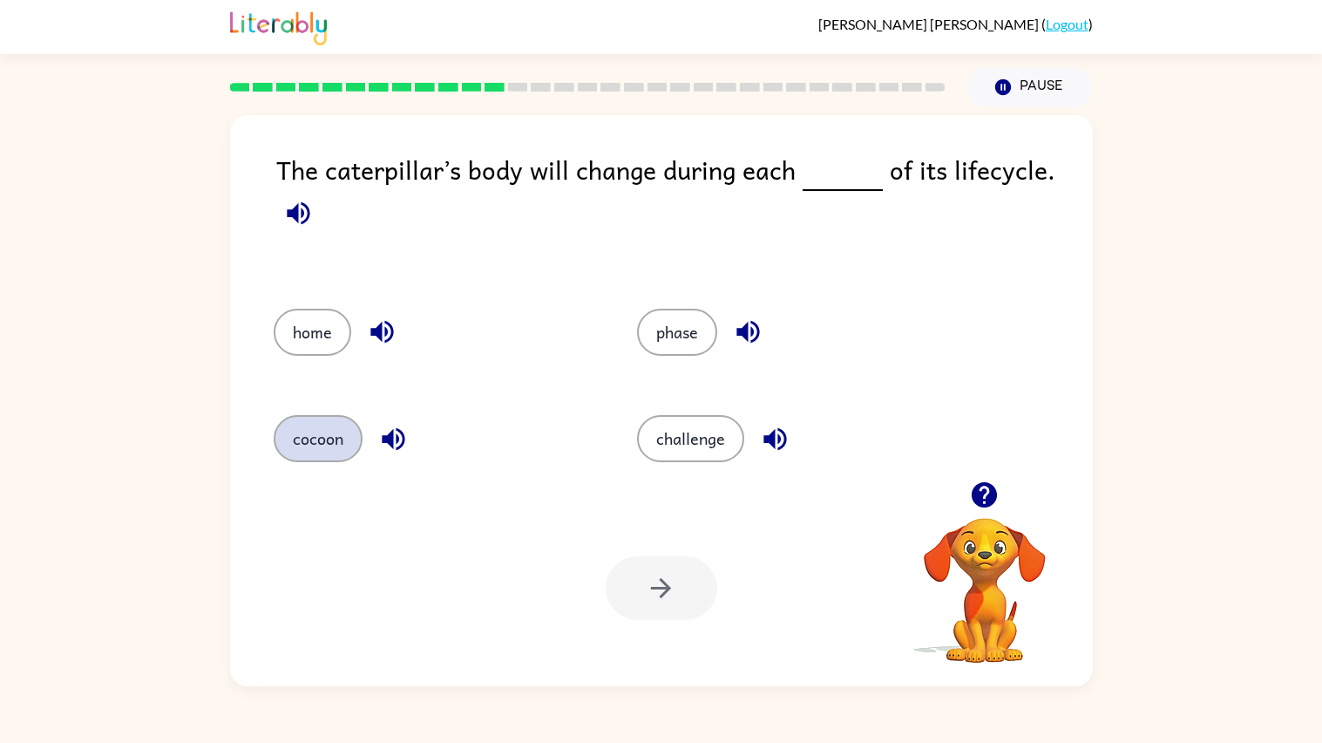
click at [286, 447] on button "cocoon" at bounding box center [318, 438] width 89 height 47
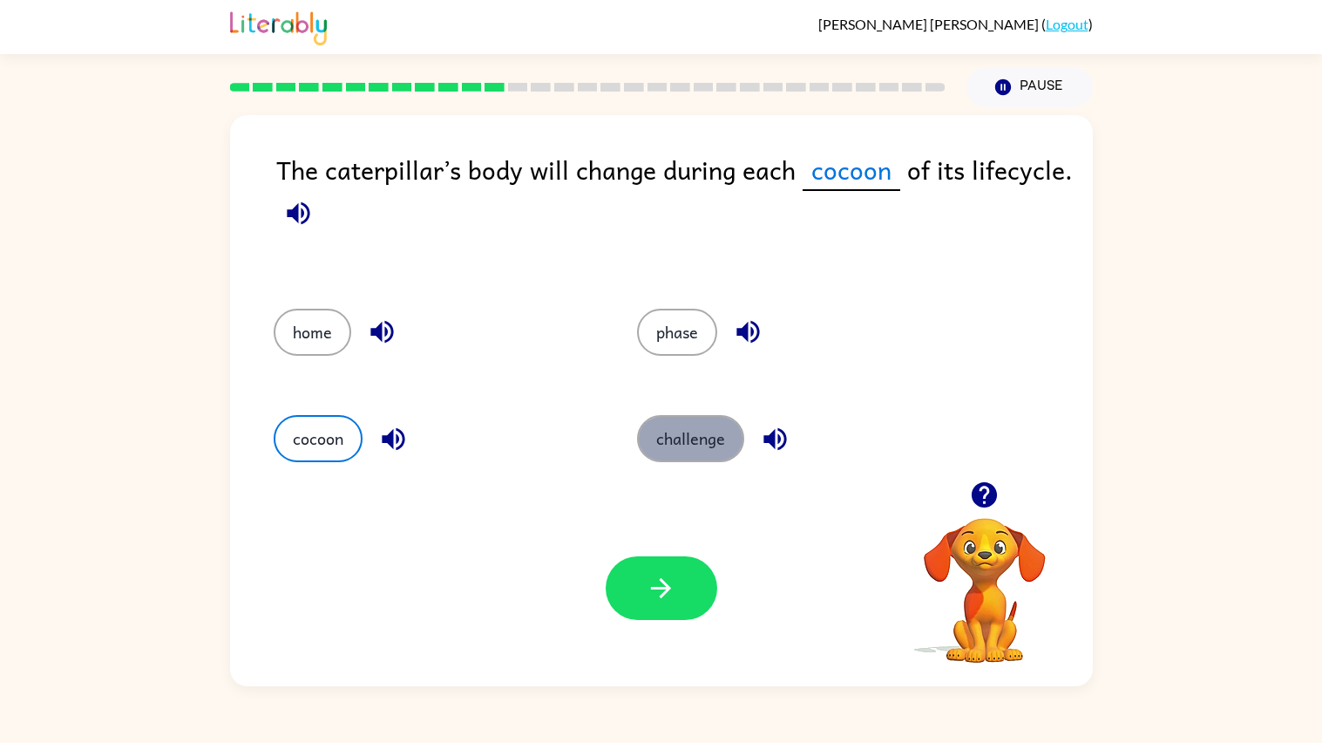
click at [668, 423] on button "challenge" at bounding box center [690, 438] width 107 height 47
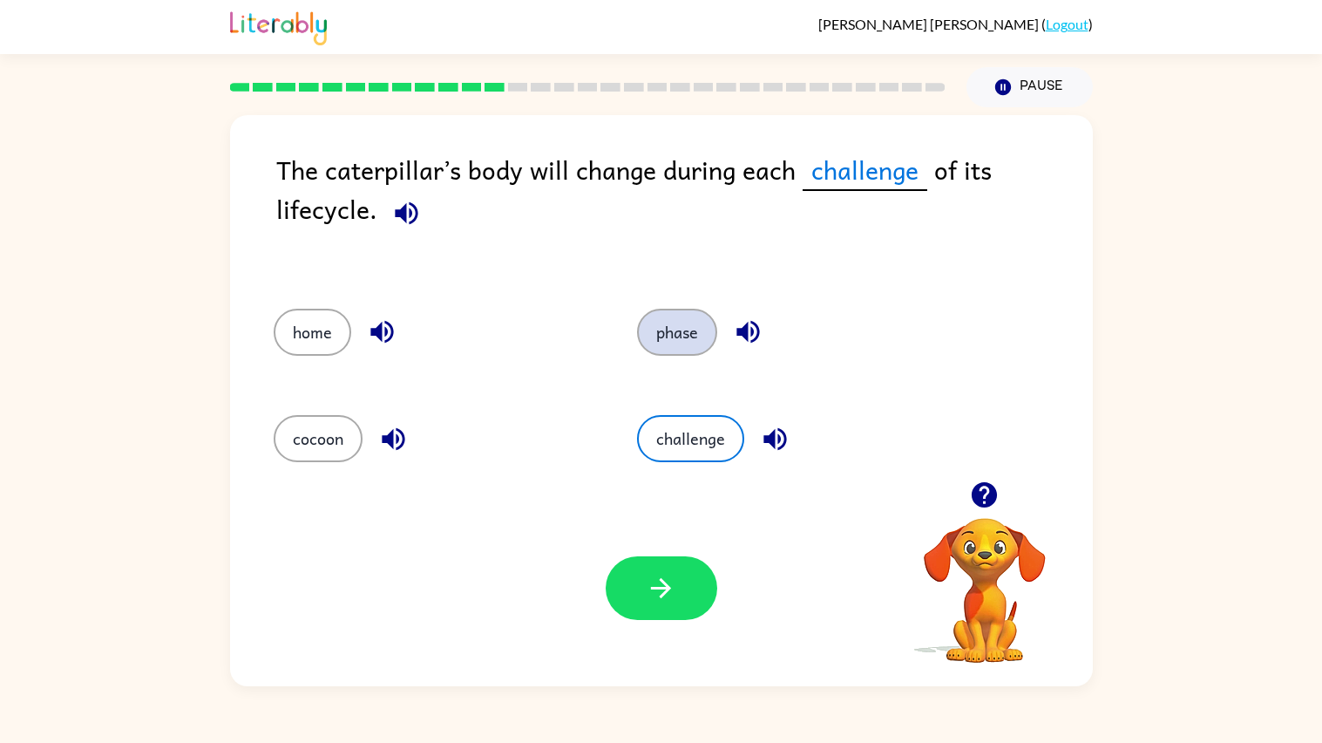
click at [686, 323] on button "phase" at bounding box center [677, 332] width 80 height 47
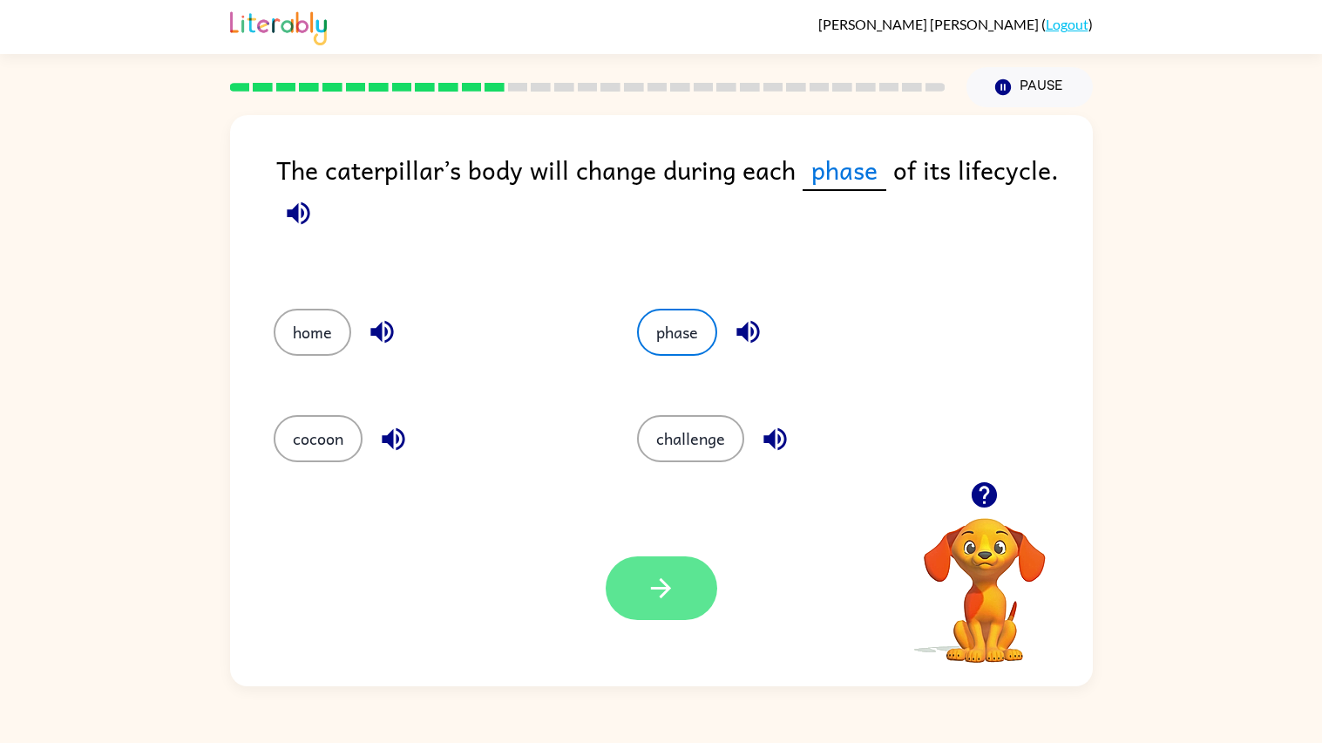
click at [668, 614] on button "button" at bounding box center [662, 588] width 112 height 64
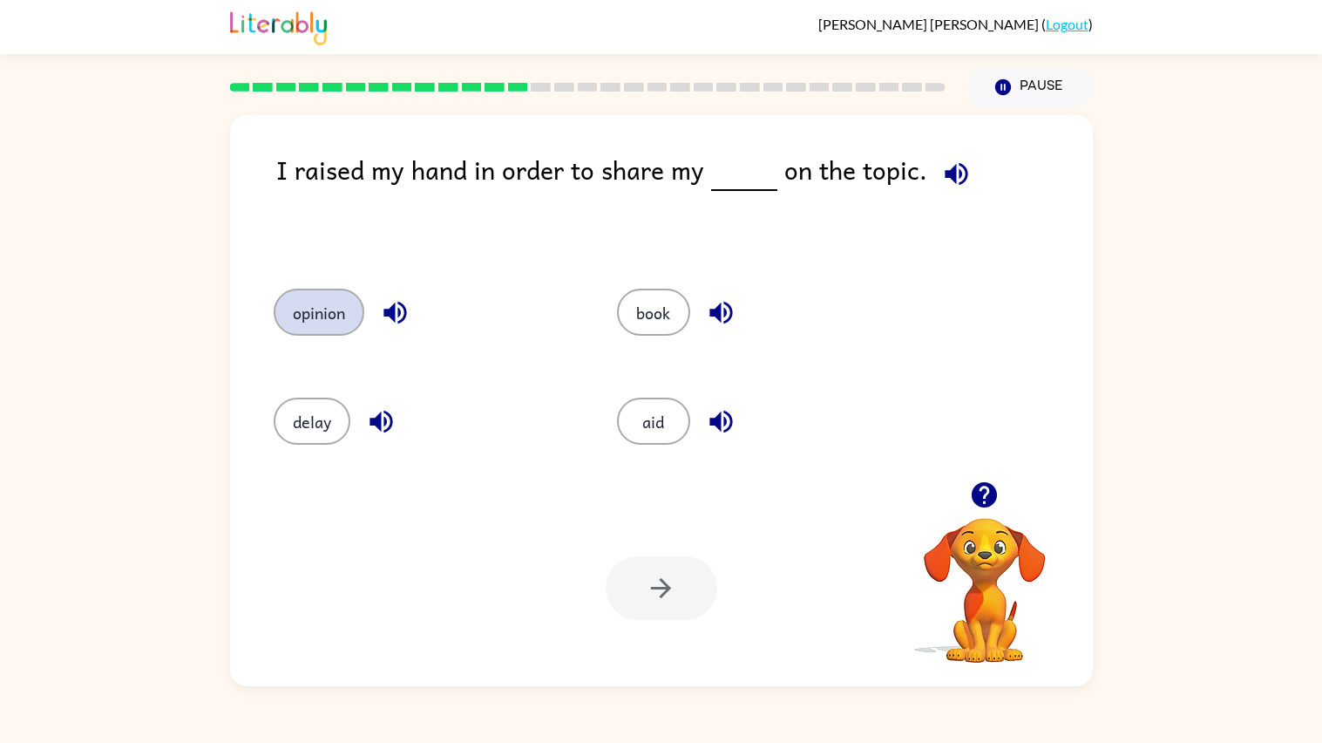
click at [310, 326] on button "opinion" at bounding box center [319, 312] width 91 height 47
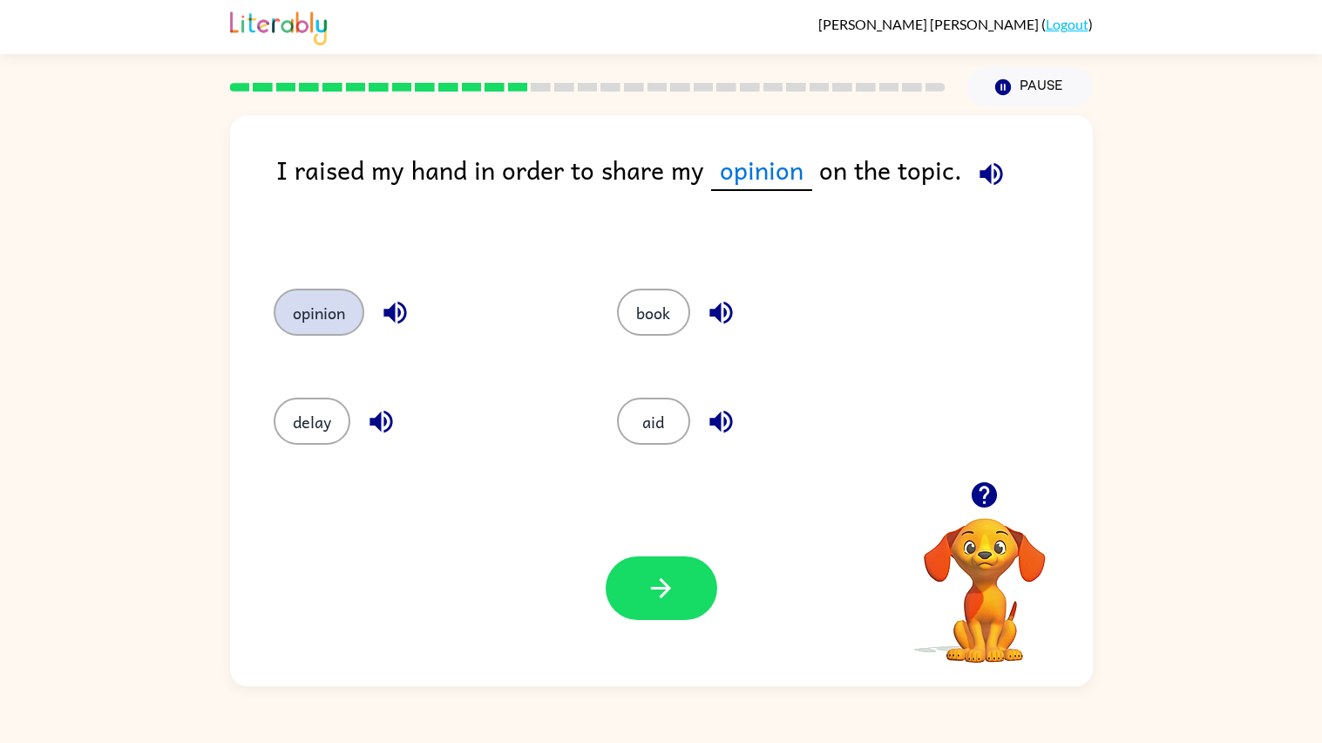
click at [310, 326] on button "opinion" at bounding box center [319, 312] width 91 height 47
click at [695, 606] on button "button" at bounding box center [662, 588] width 112 height 64
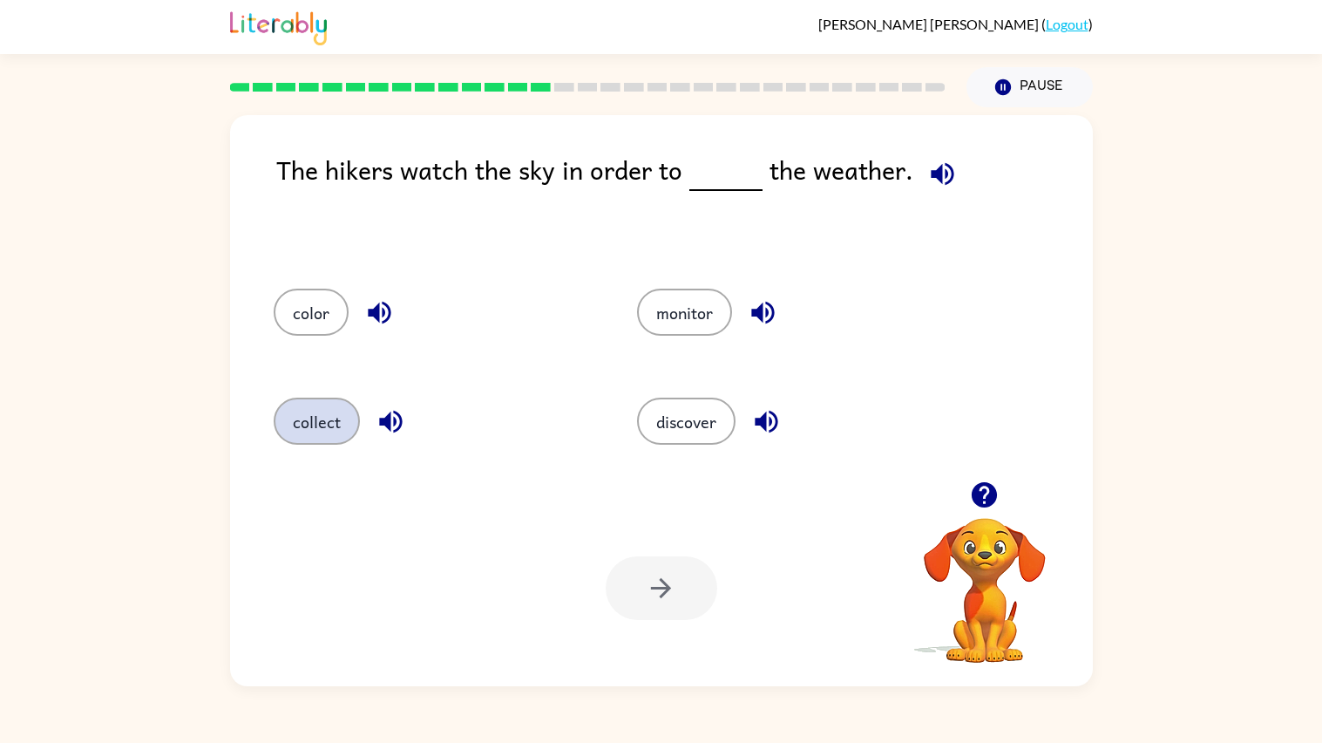
click at [332, 417] on button "collect" at bounding box center [317, 421] width 86 height 47
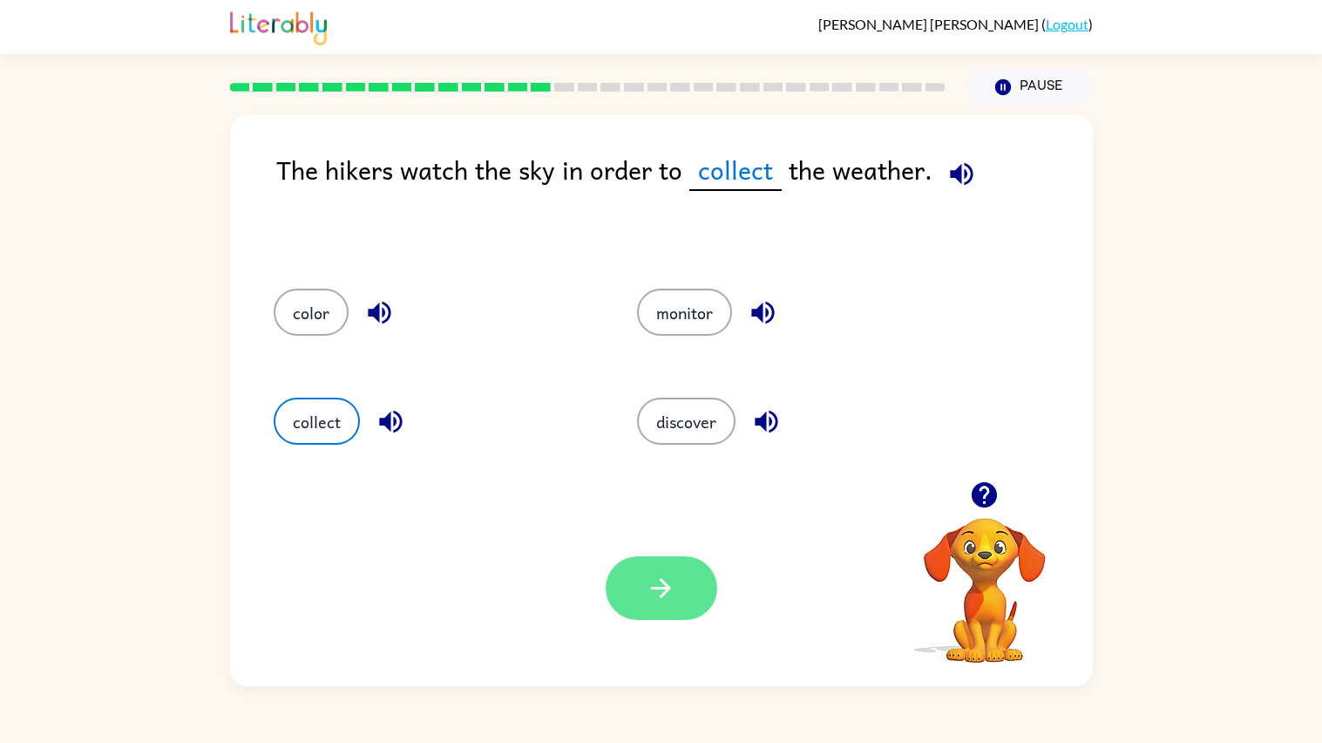
click at [636, 609] on button "button" at bounding box center [662, 588] width 112 height 64
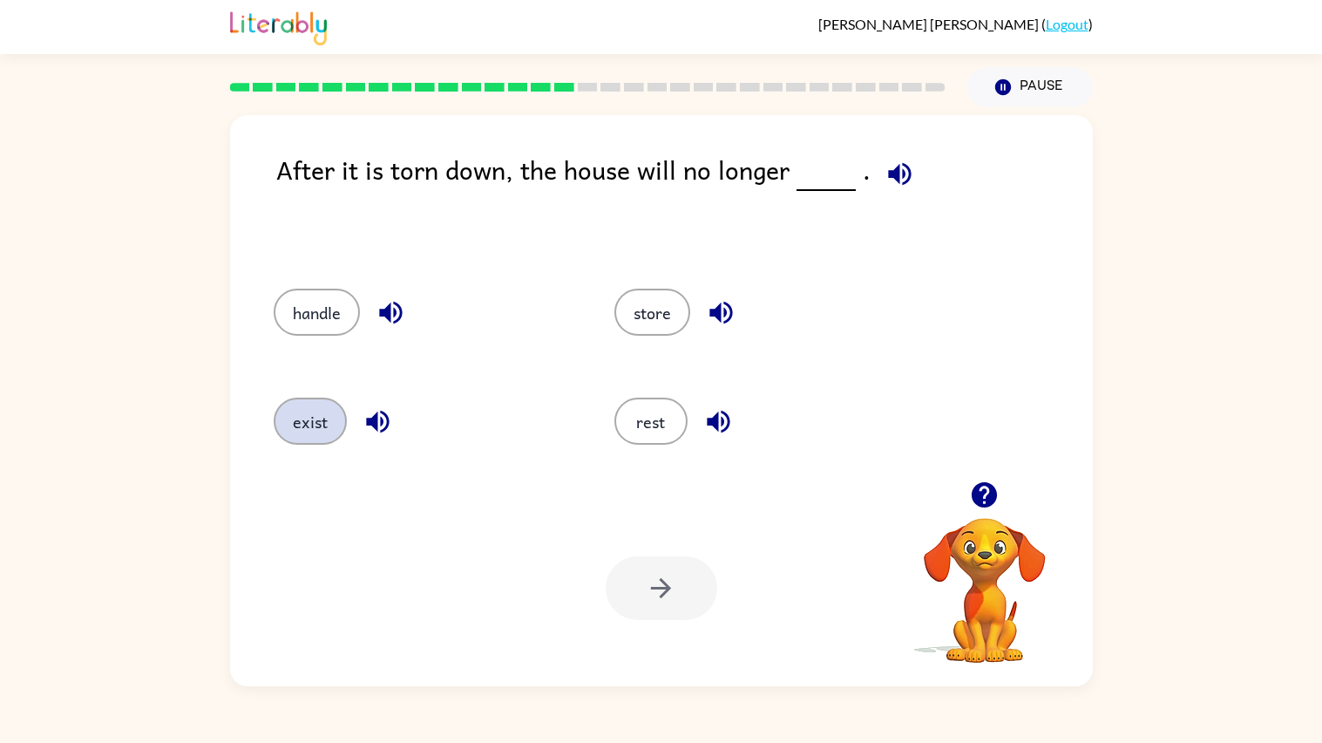
click at [298, 419] on button "exist" at bounding box center [310, 421] width 73 height 47
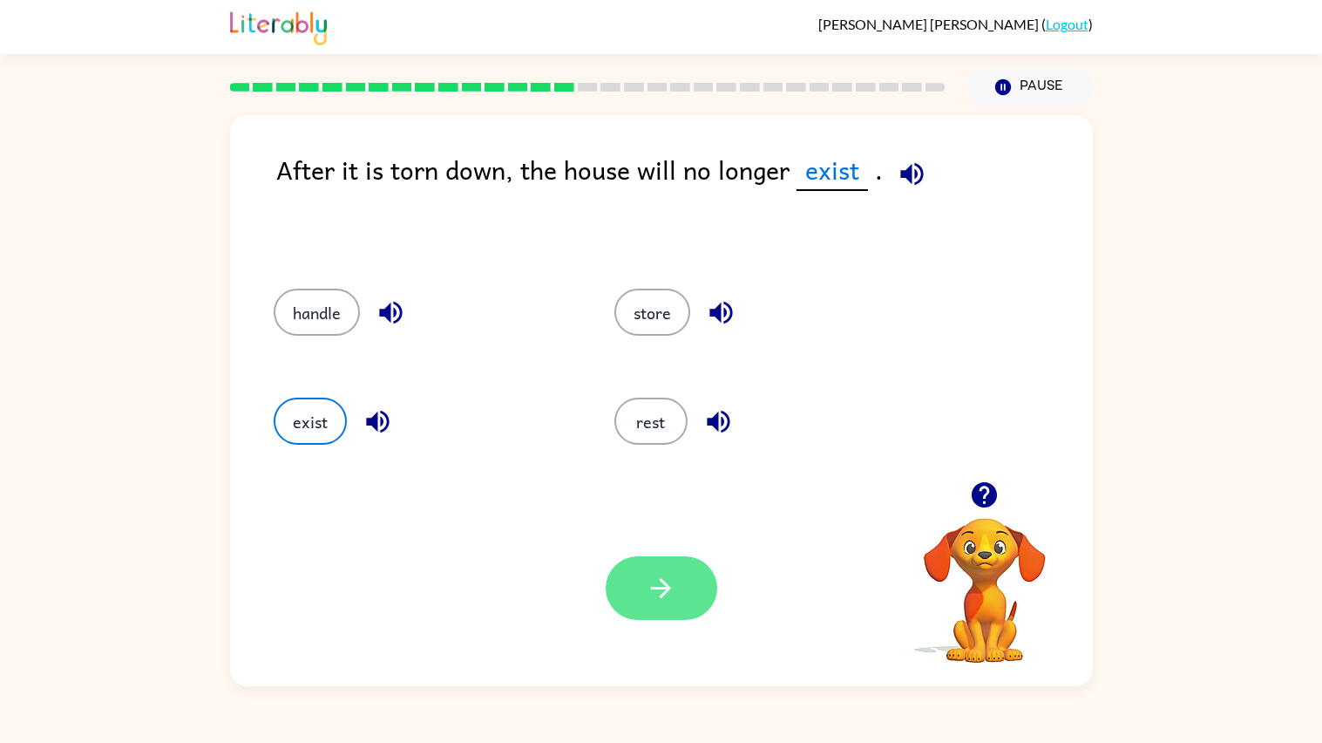
click at [652, 580] on icon "button" at bounding box center [661, 588] width 31 height 31
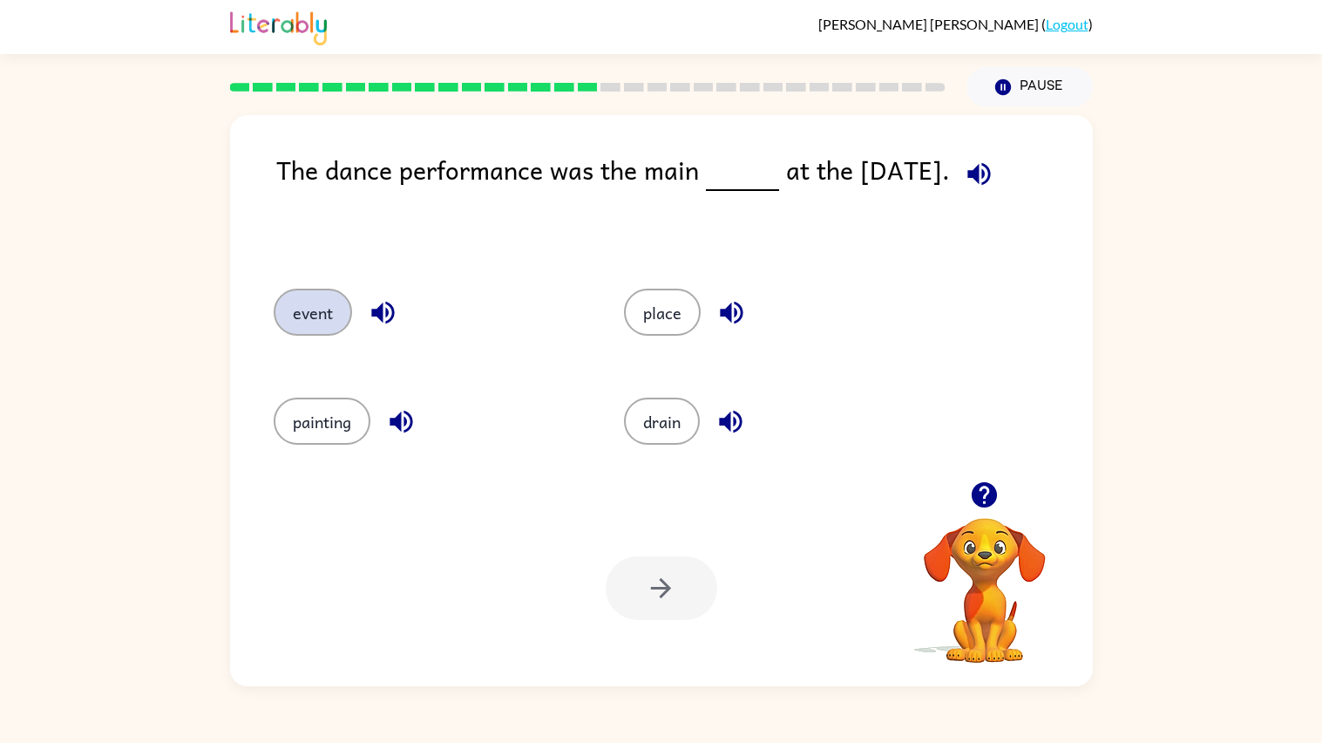
click at [308, 307] on button "event" at bounding box center [313, 312] width 78 height 47
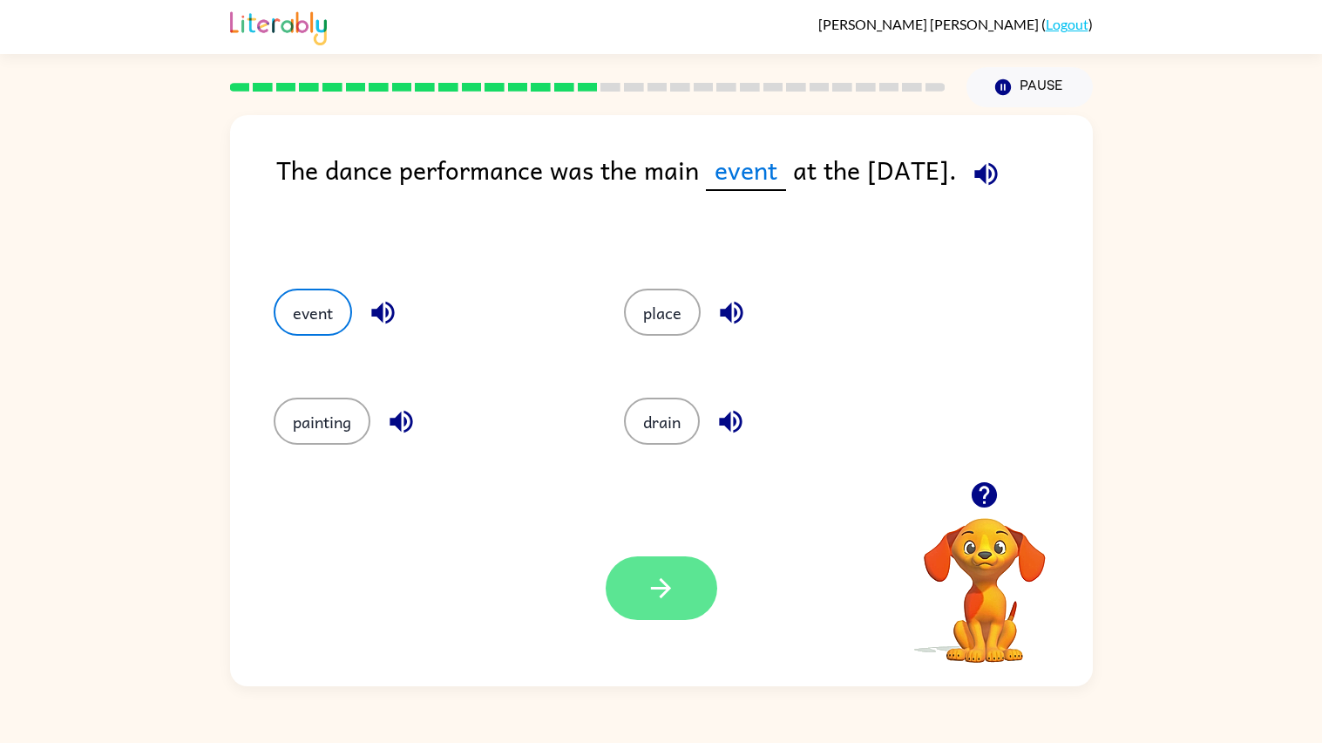
click at [643, 583] on button "button" at bounding box center [662, 588] width 112 height 64
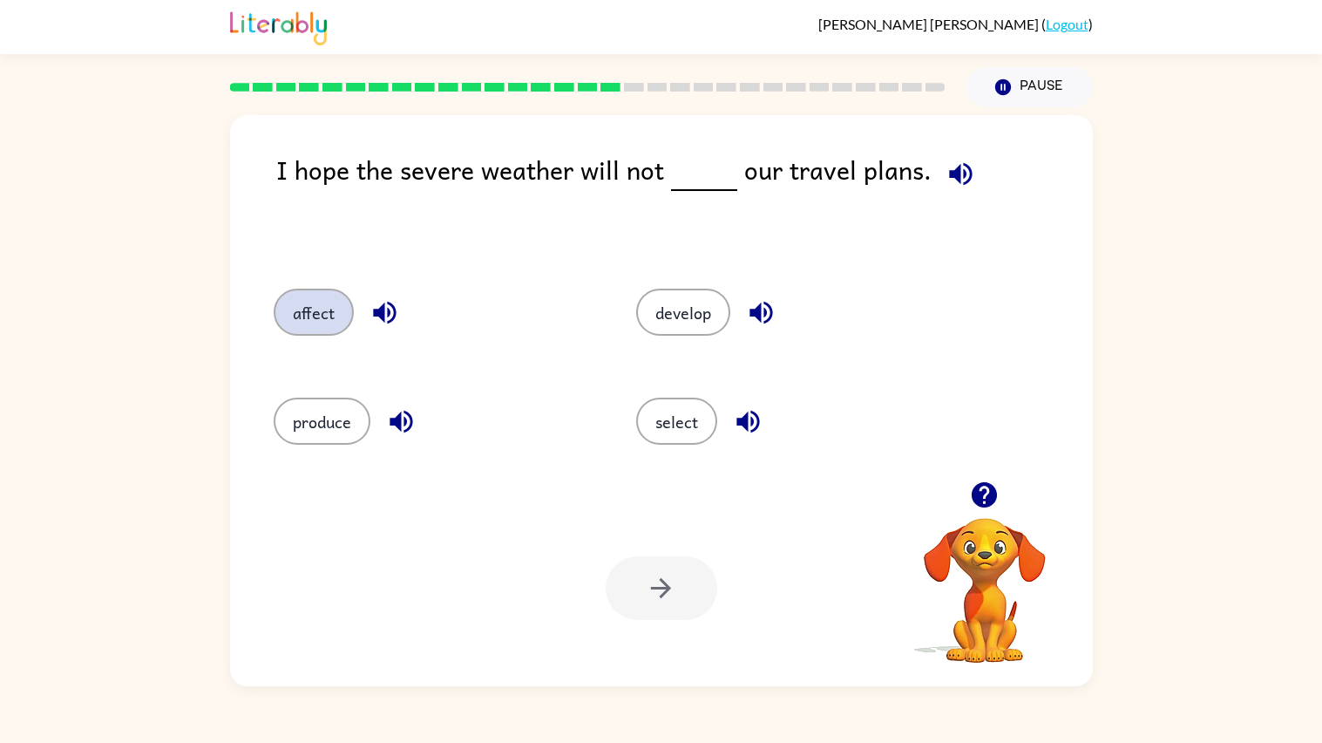
click at [342, 325] on button "affect" at bounding box center [314, 312] width 80 height 47
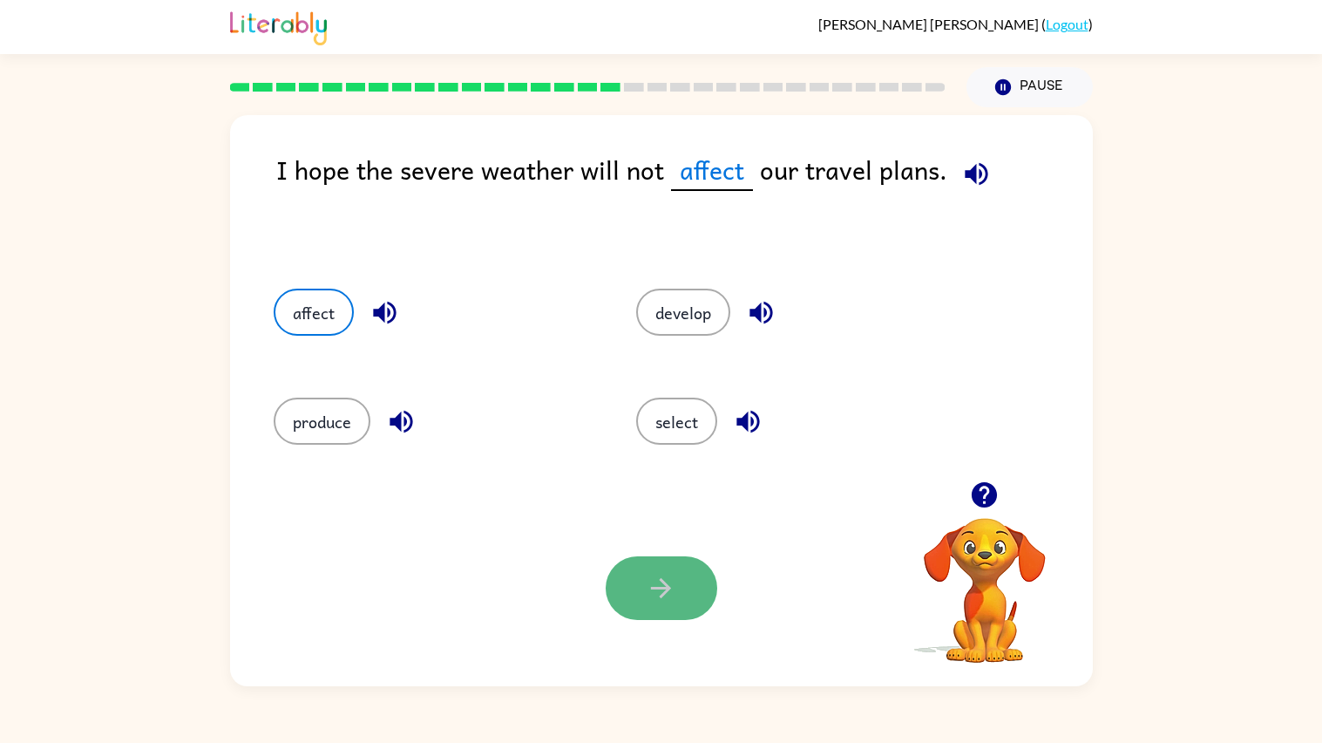
click at [700, 581] on button "button" at bounding box center [662, 588] width 112 height 64
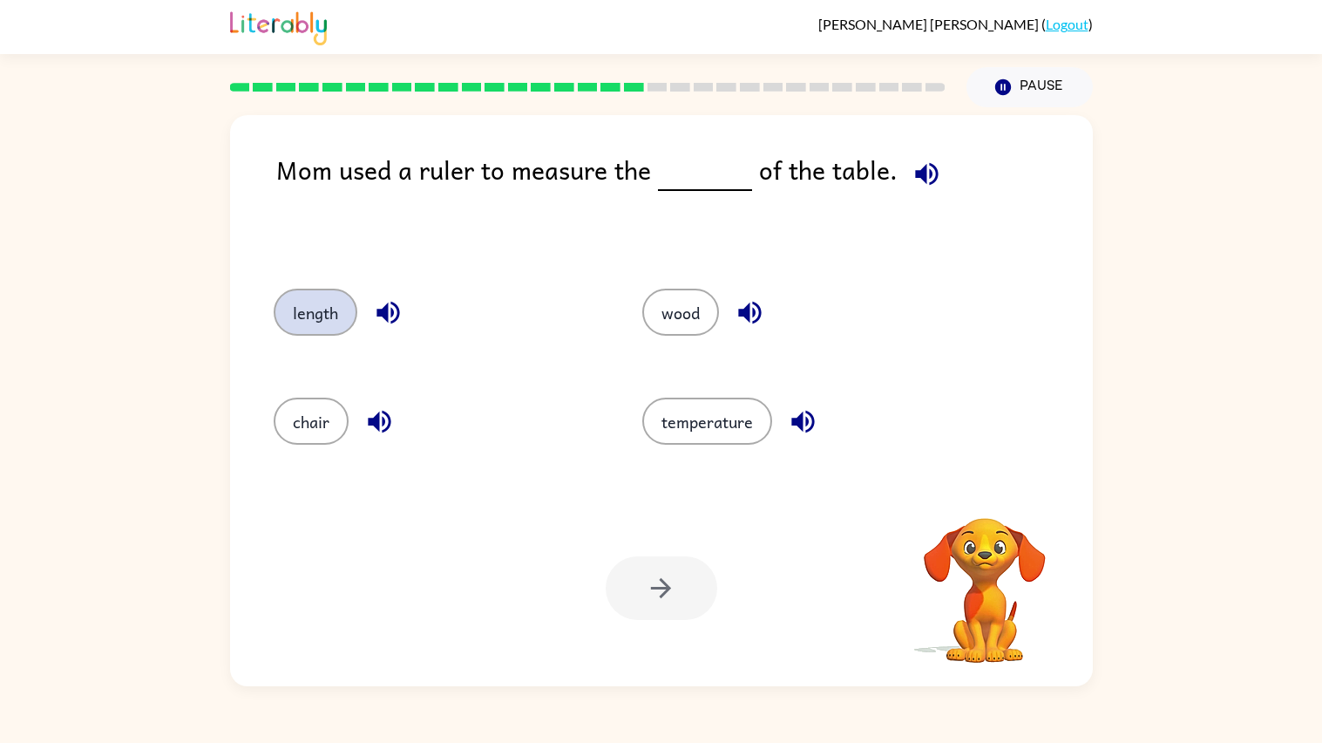
click at [333, 313] on button "length" at bounding box center [316, 312] width 84 height 47
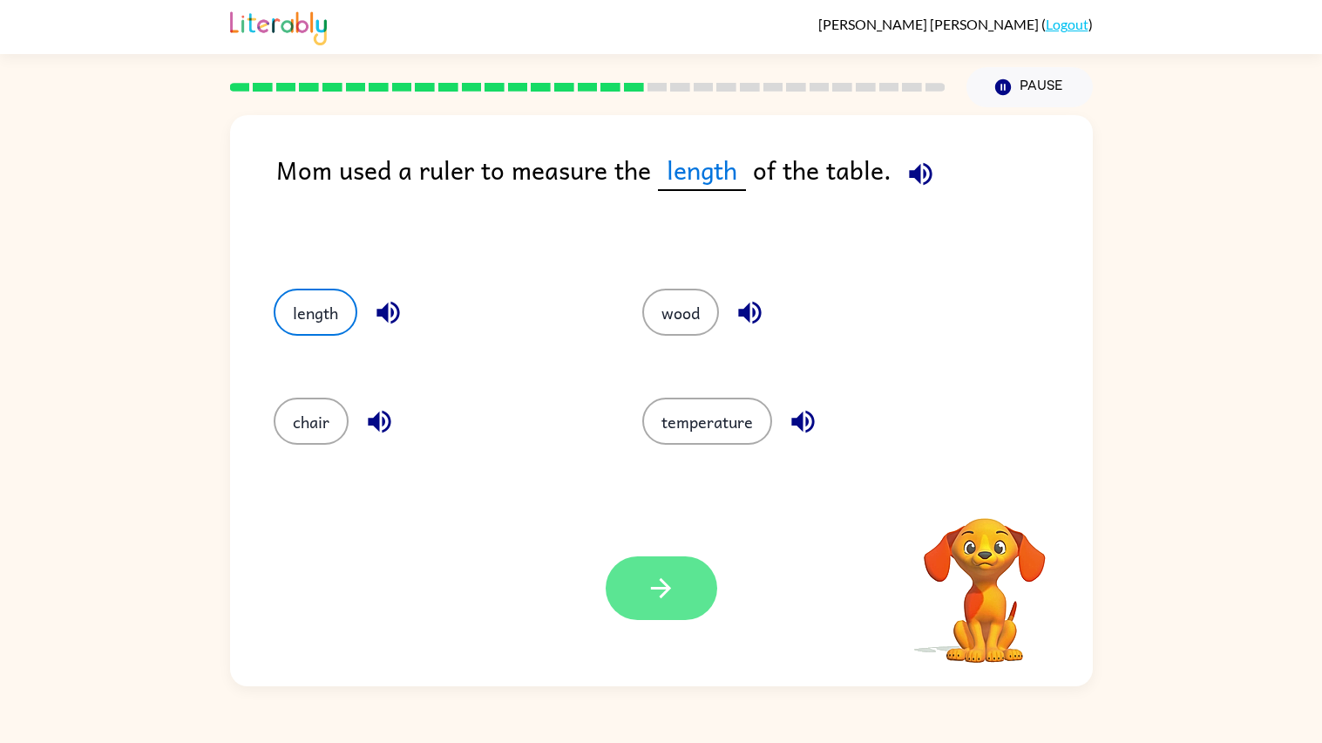
click at [667, 607] on button "button" at bounding box center [662, 588] width 112 height 64
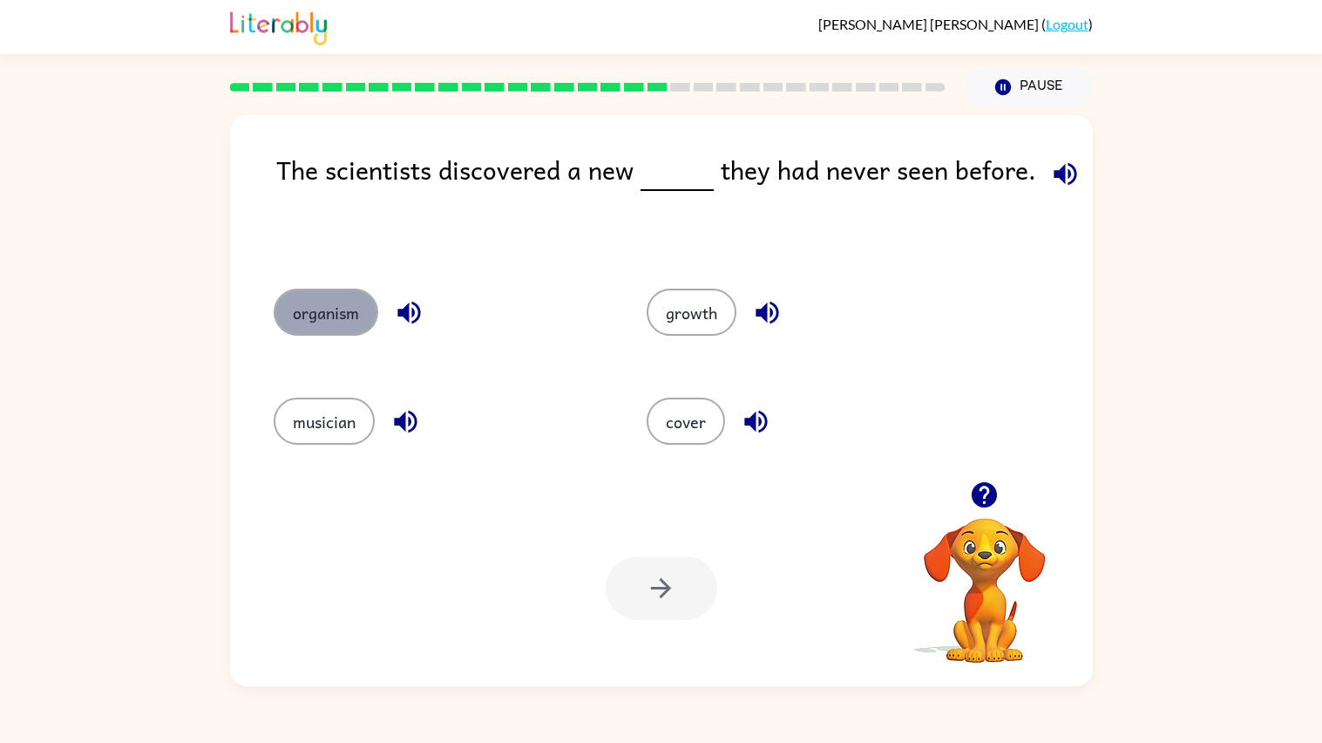
click at [343, 318] on button "organism" at bounding box center [326, 312] width 105 height 47
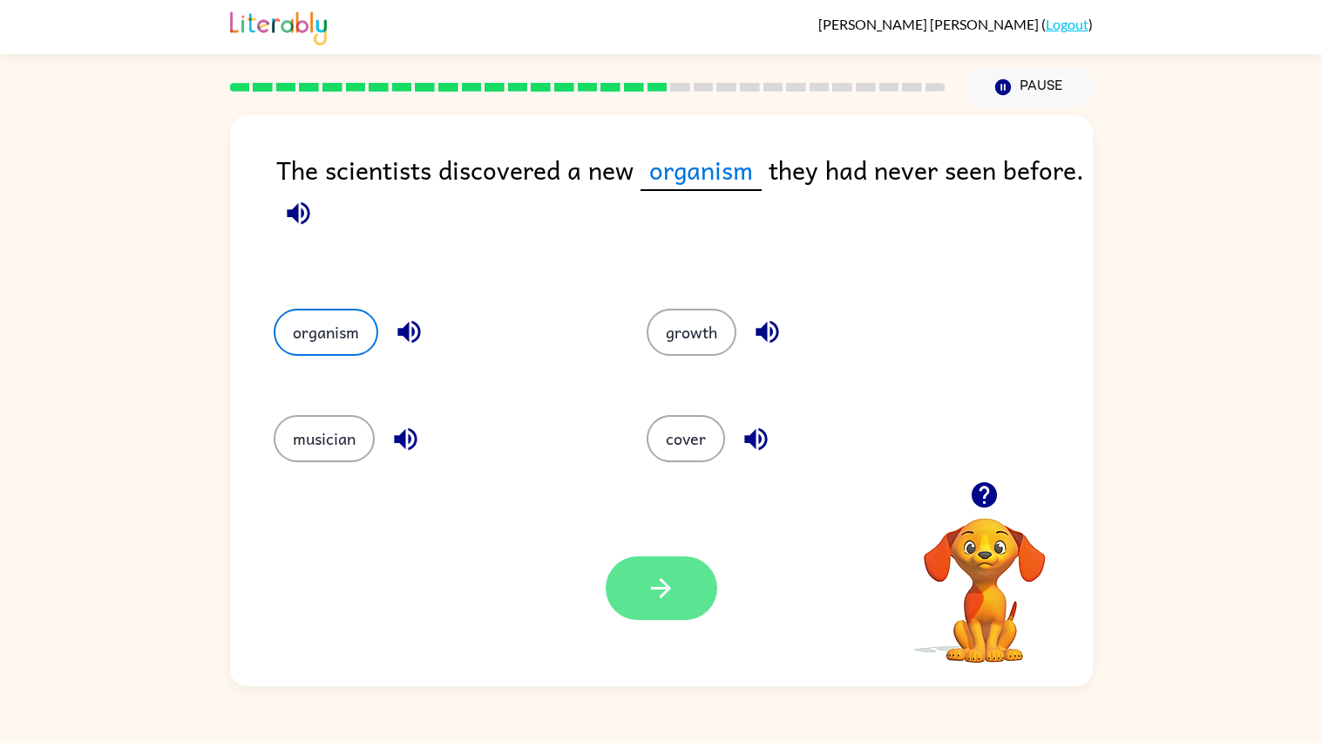
click at [627, 608] on button "button" at bounding box center [662, 588] width 112 height 64
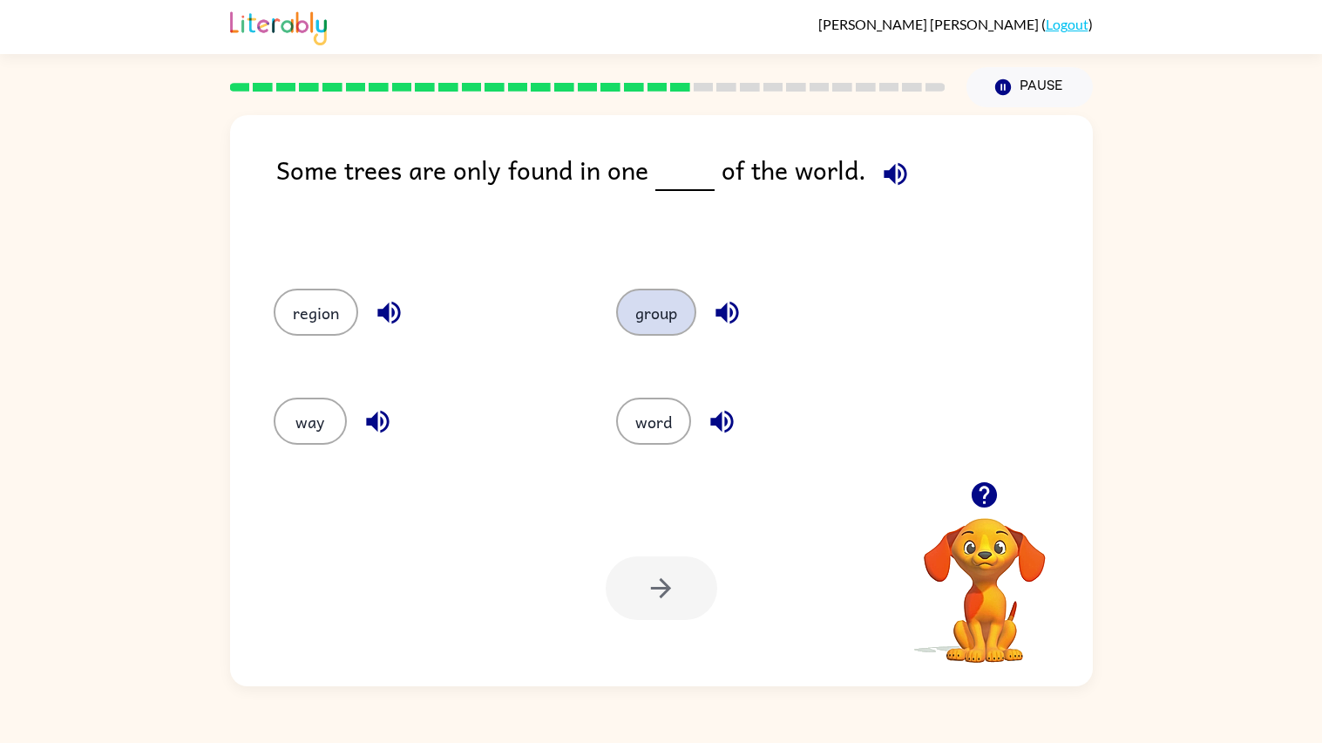
click at [638, 336] on button "group" at bounding box center [656, 312] width 80 height 47
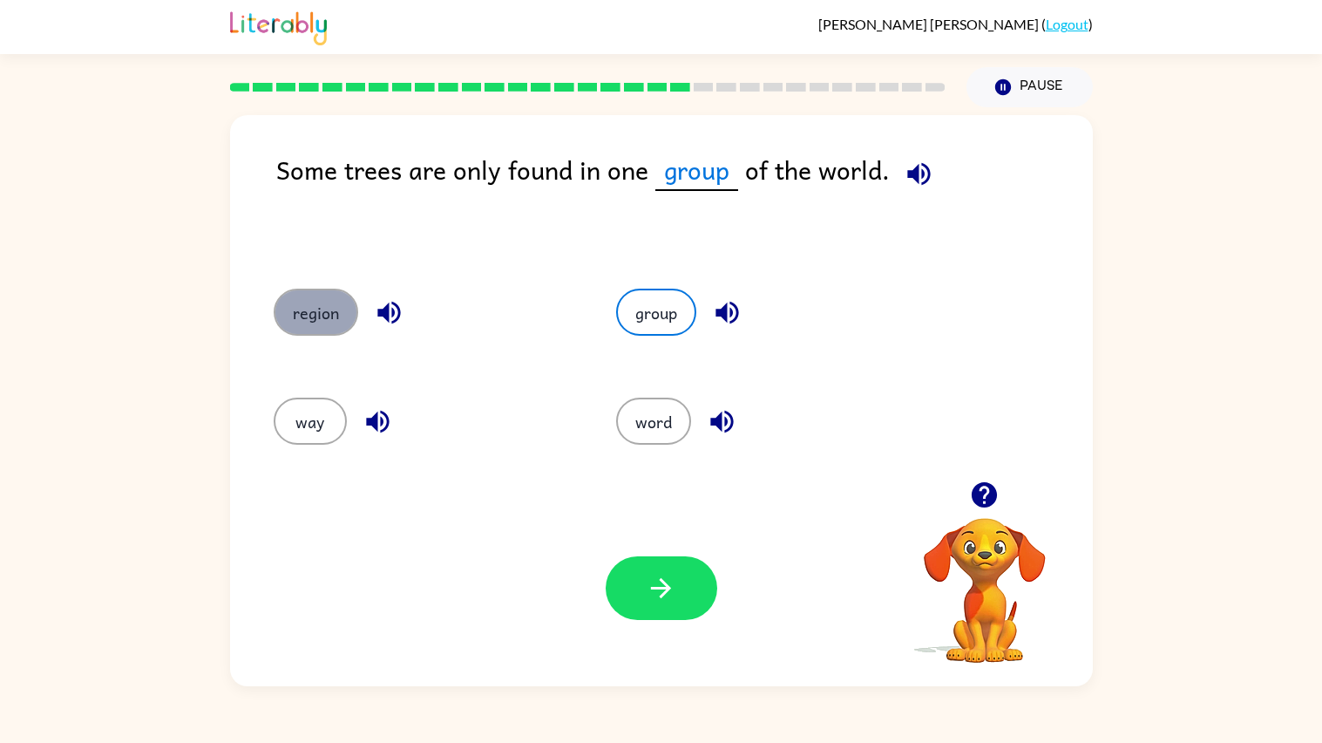
click at [323, 312] on button "region" at bounding box center [316, 312] width 85 height 47
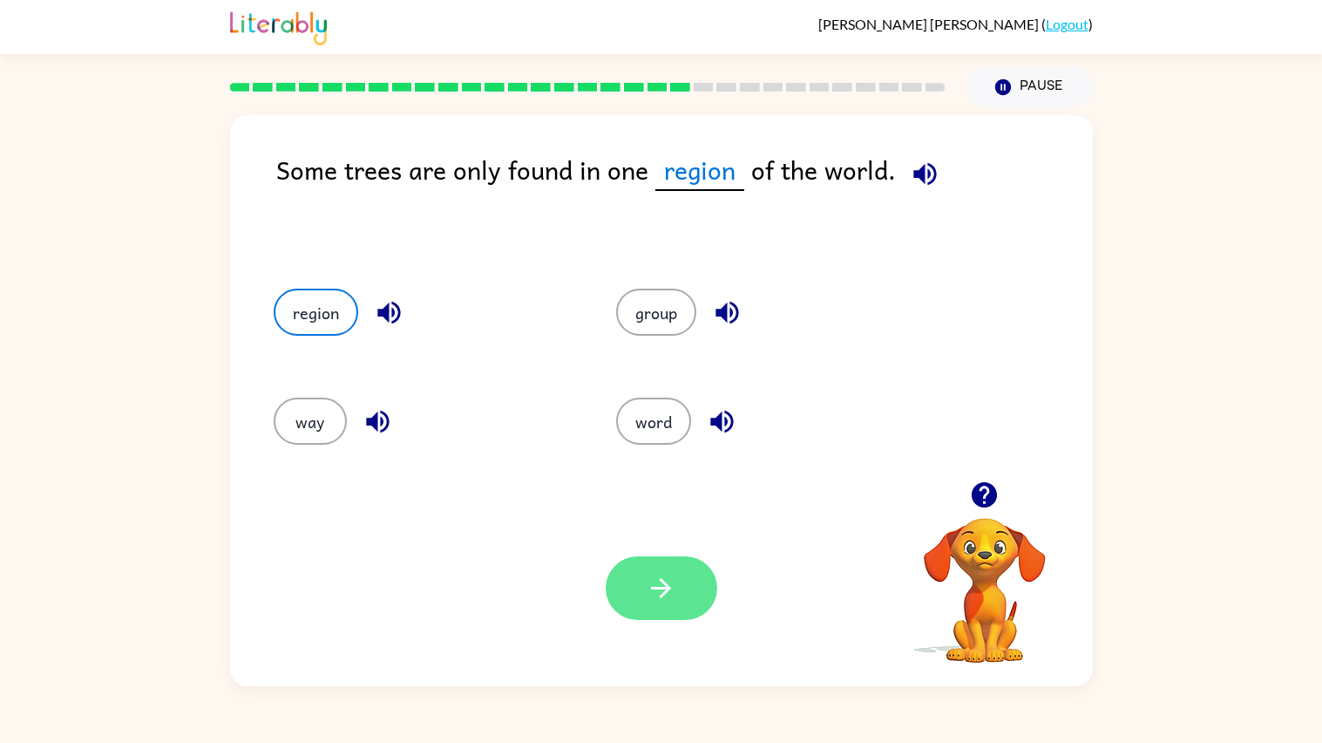
click at [610, 603] on button "button" at bounding box center [662, 588] width 112 height 64
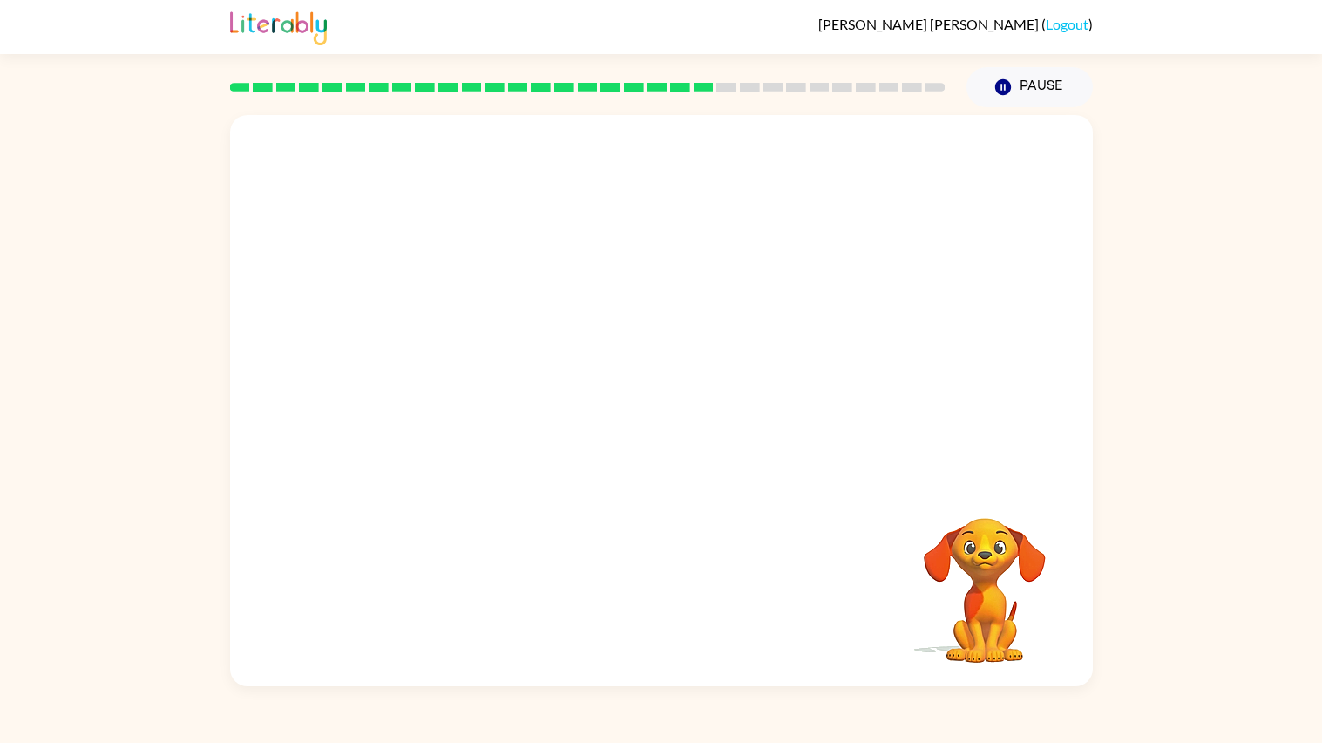
click at [554, 378] on div at bounding box center [661, 298] width 863 height 366
click at [445, 420] on video "Your browser must support playing .mp4 files to use Literably. Please try using…" at bounding box center [661, 298] width 863 height 366
click at [667, 389] on button "button" at bounding box center [662, 409] width 112 height 64
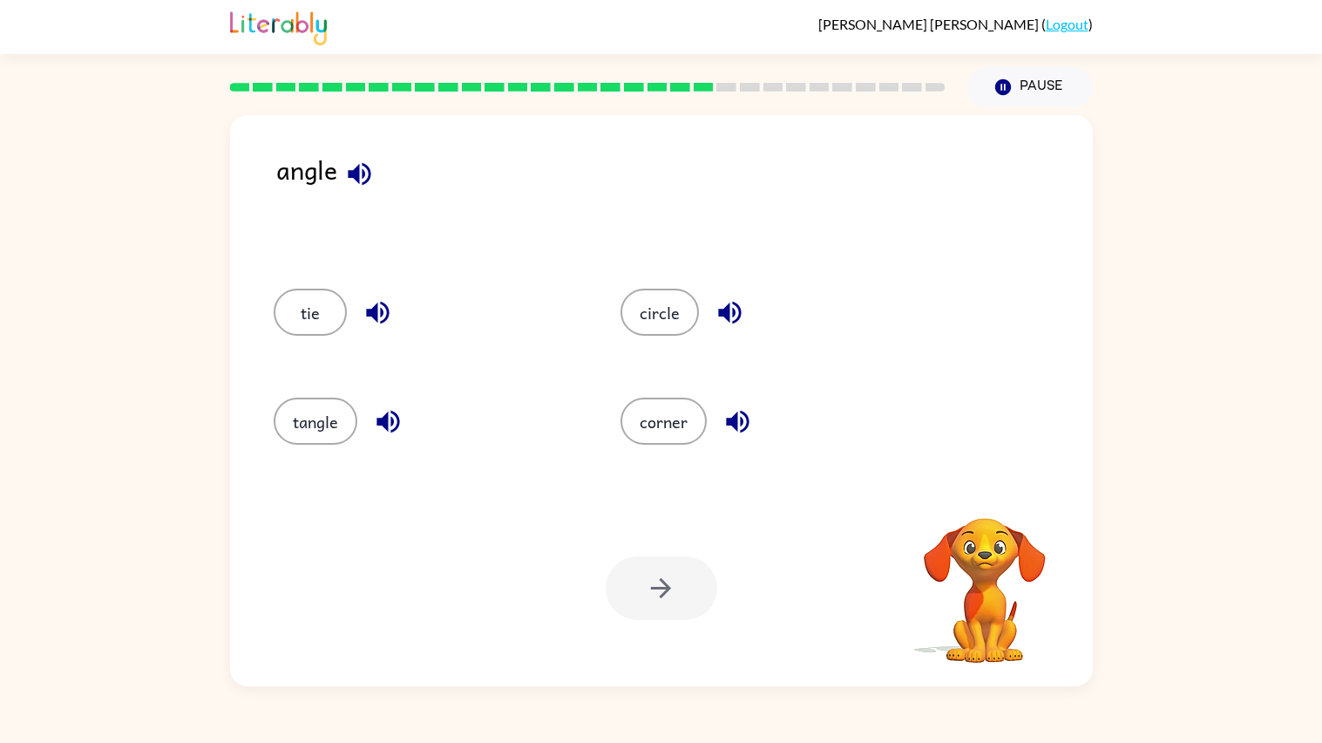
click at [442, 345] on div "tie" at bounding box center [415, 309] width 348 height 109
click at [642, 411] on button "corner" at bounding box center [664, 421] width 86 height 47
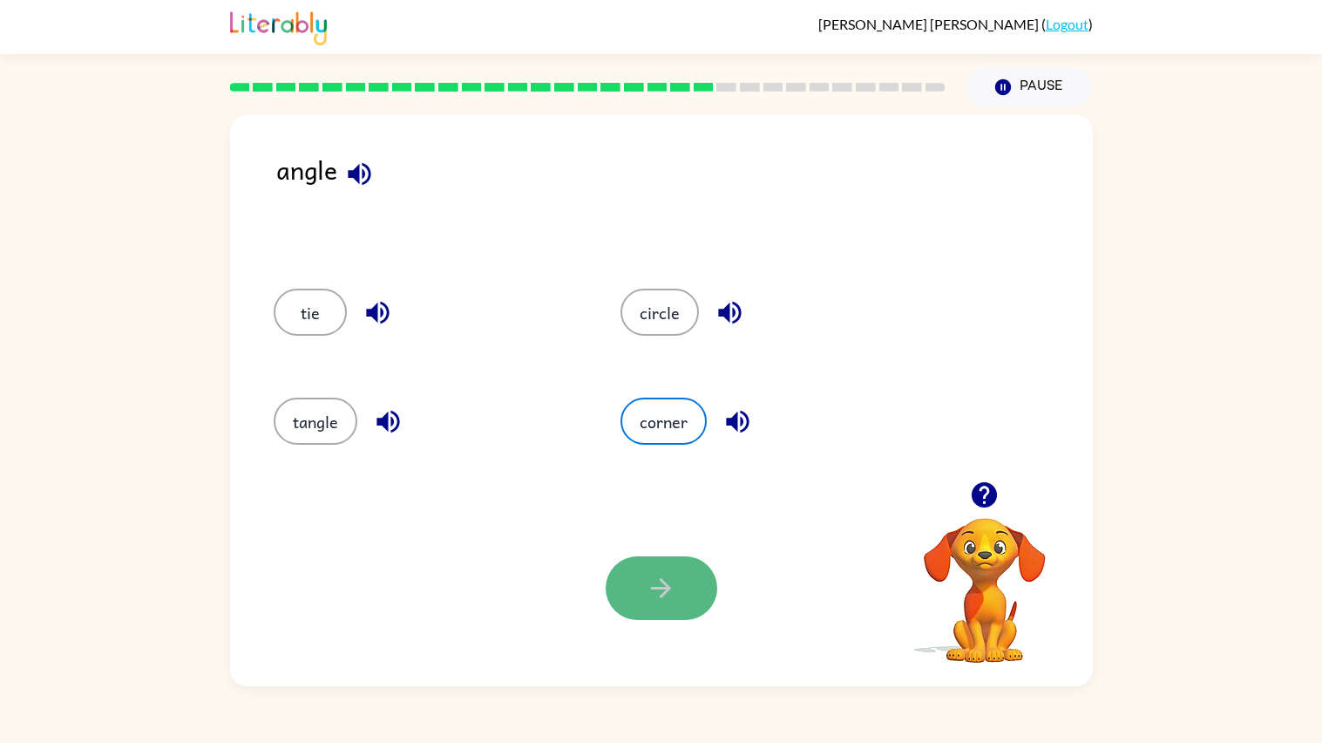
click at [642, 596] on button "button" at bounding box center [662, 588] width 112 height 64
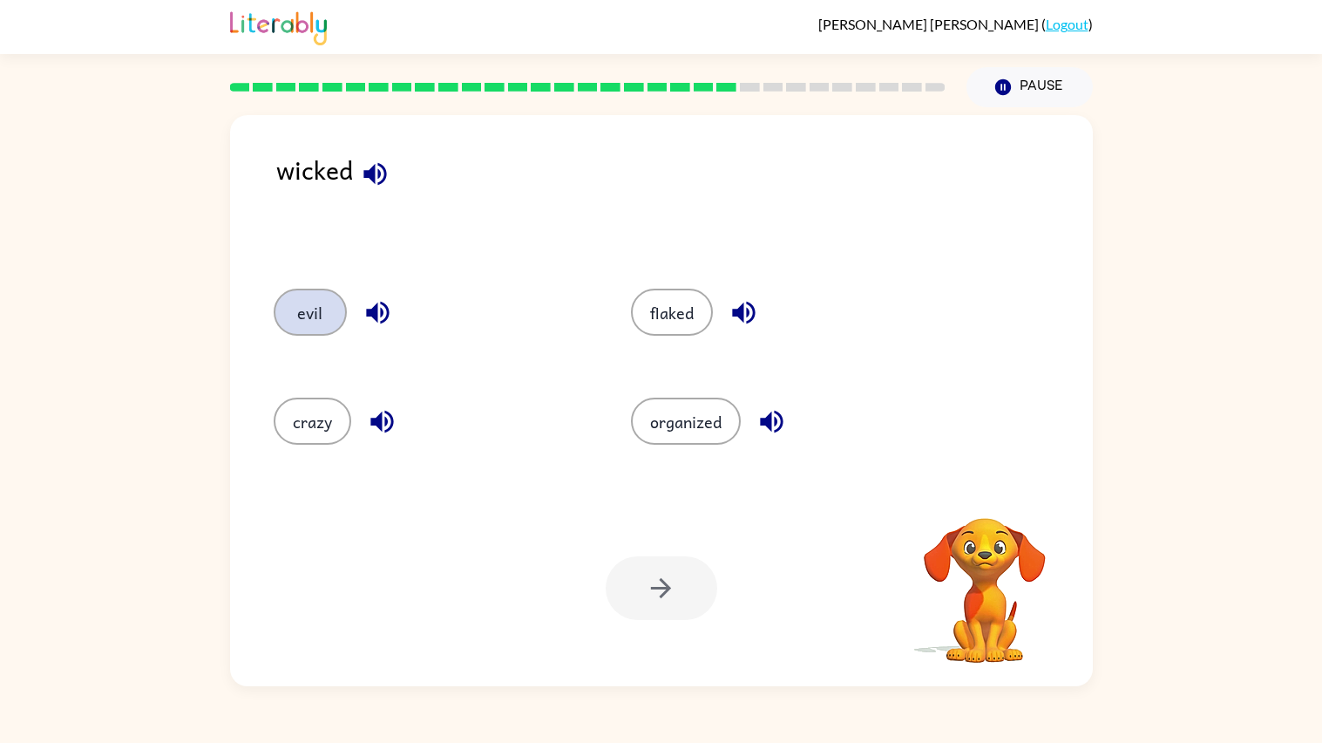
click at [315, 329] on button "evil" at bounding box center [310, 312] width 73 height 47
click at [640, 588] on button "button" at bounding box center [662, 588] width 112 height 64
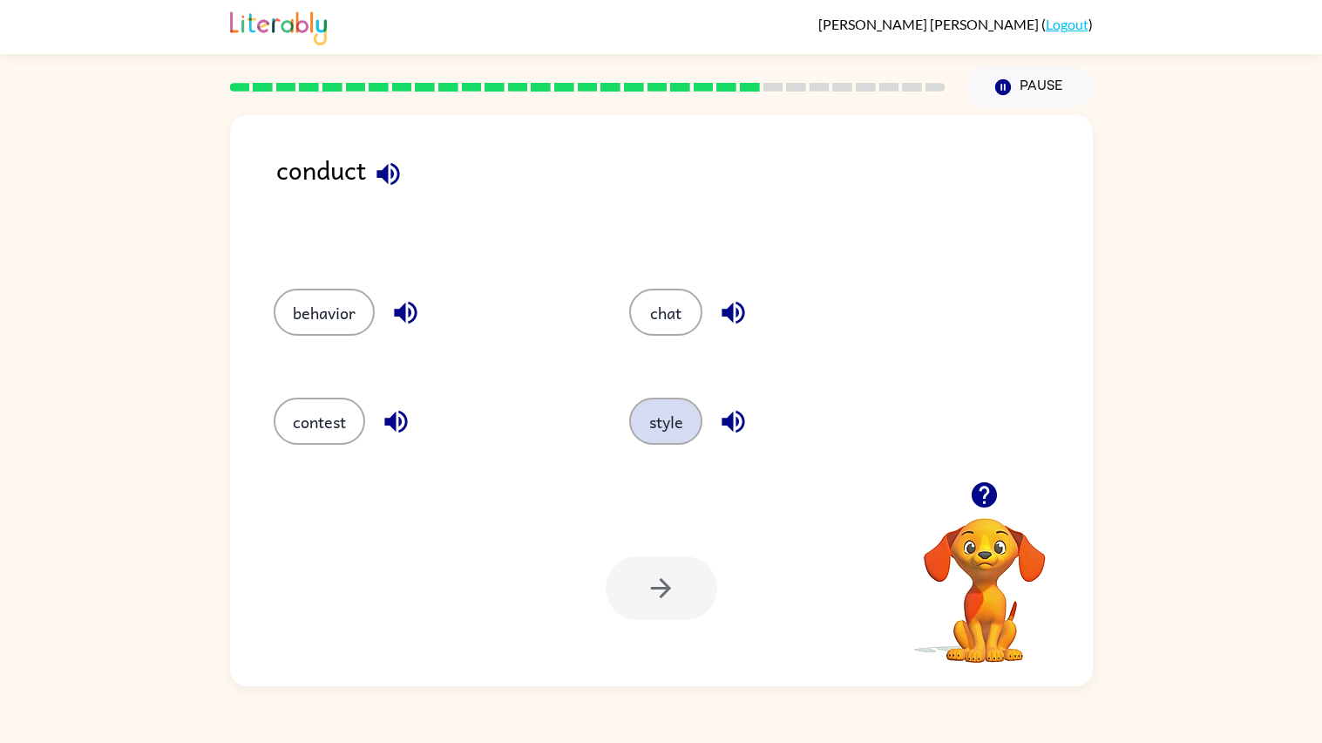
click at [665, 431] on button "style" at bounding box center [665, 421] width 73 height 47
click at [336, 453] on div "contest" at bounding box center [419, 418] width 357 height 109
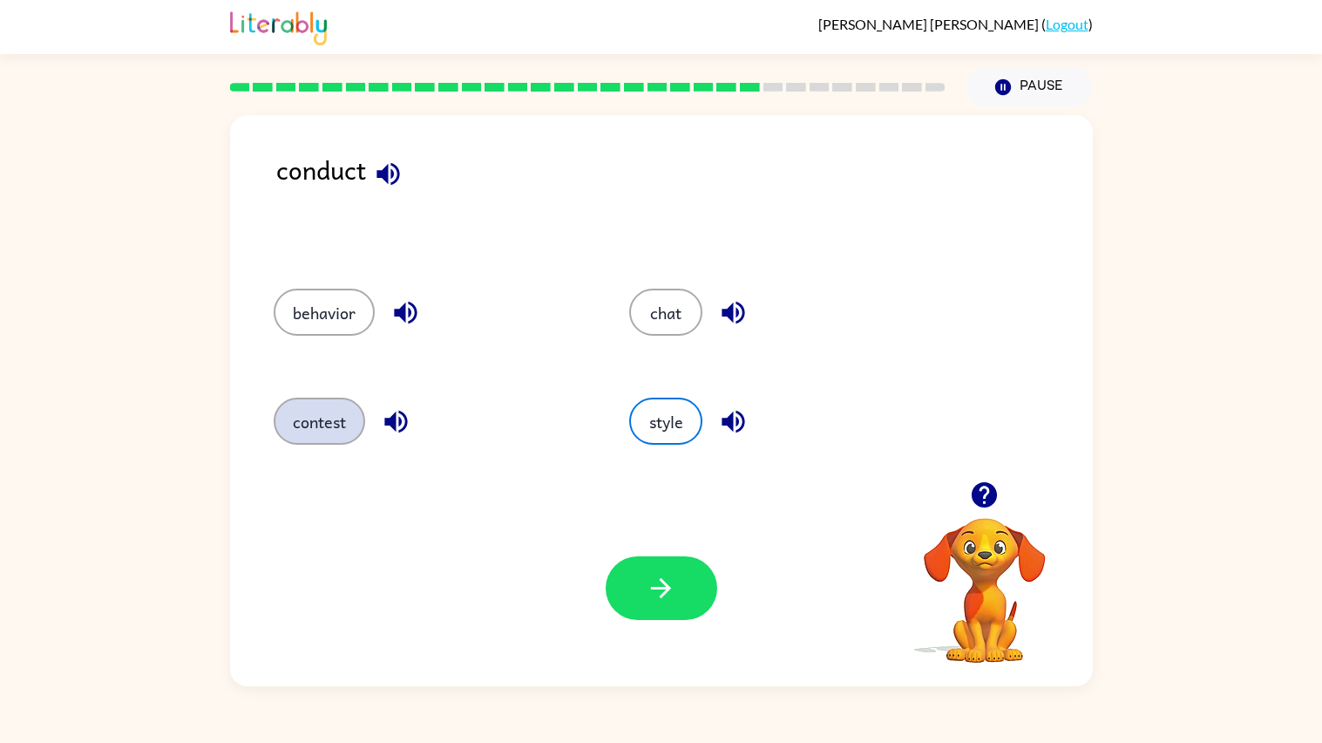
click at [326, 438] on button "contest" at bounding box center [320, 421] width 92 height 47
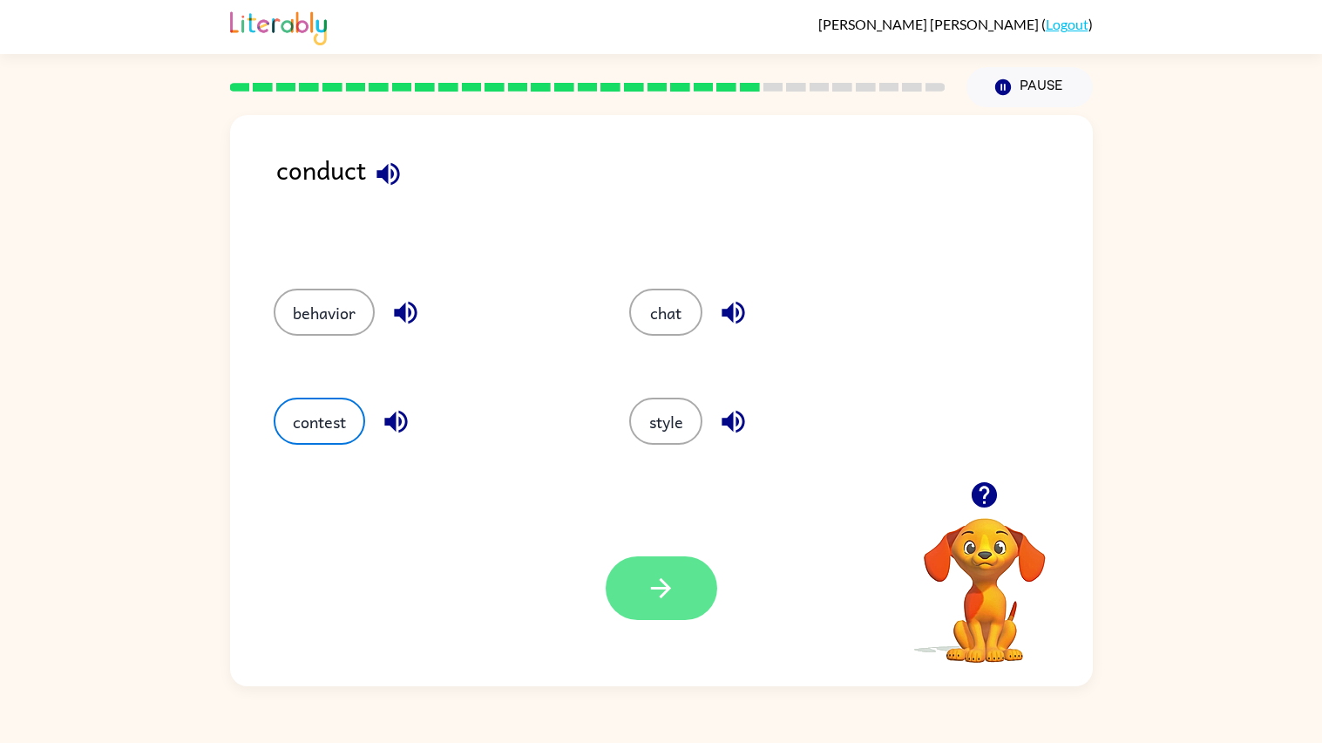
click at [669, 582] on icon "button" at bounding box center [661, 588] width 31 height 31
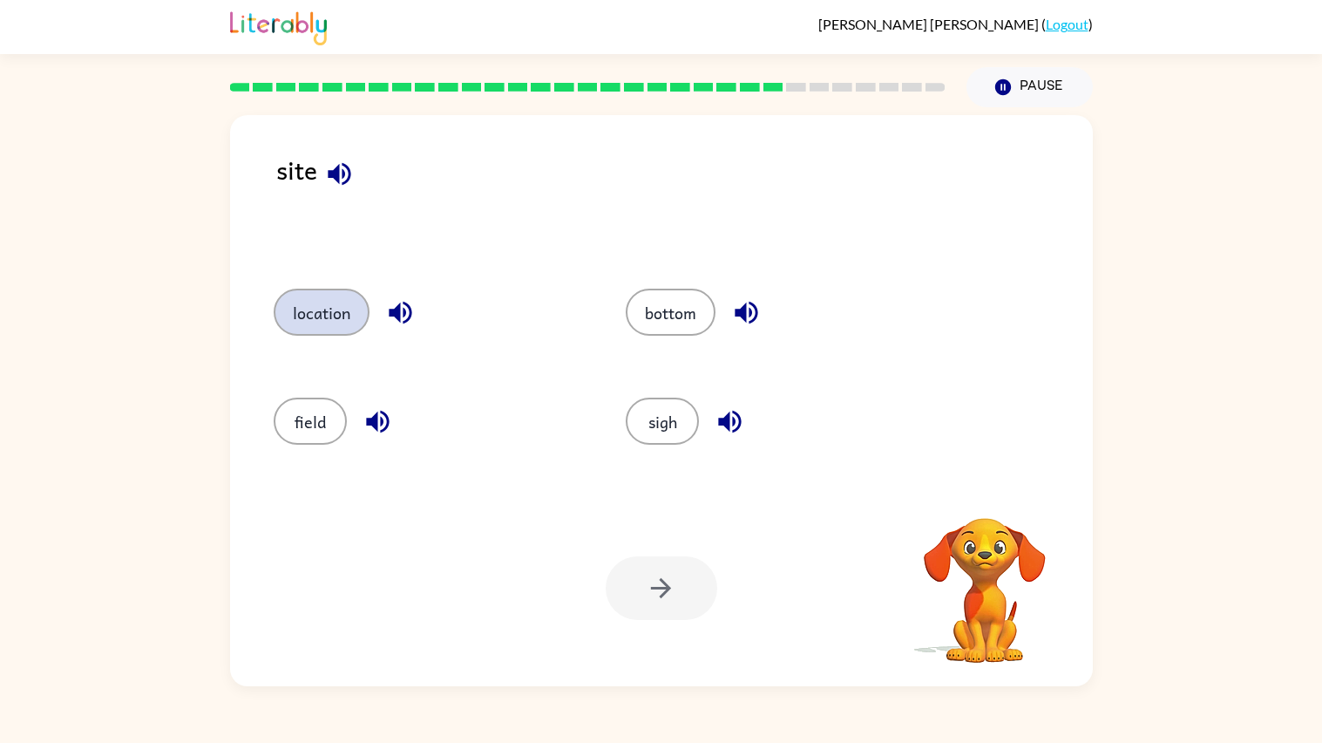
click at [328, 325] on button "location" at bounding box center [322, 312] width 96 height 47
click at [691, 581] on button "button" at bounding box center [662, 588] width 112 height 64
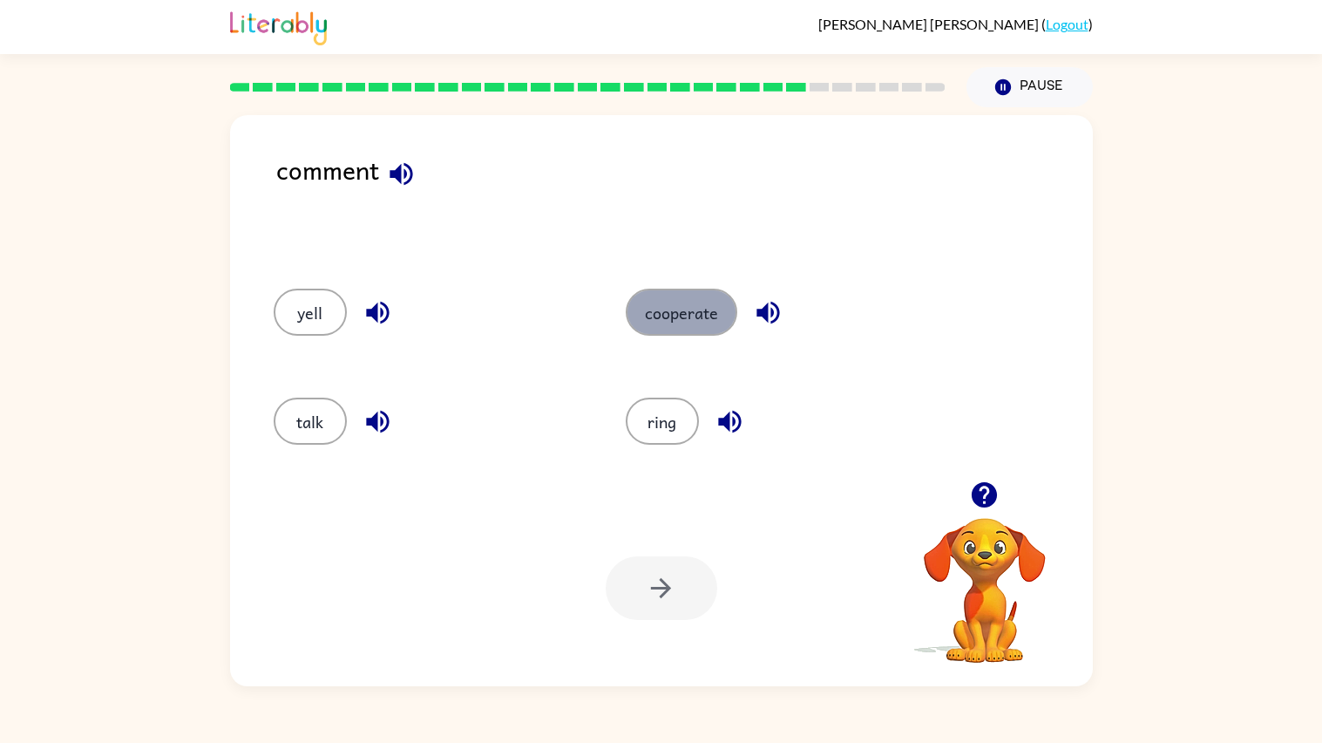
click at [669, 306] on button "cooperate" at bounding box center [682, 312] width 112 height 47
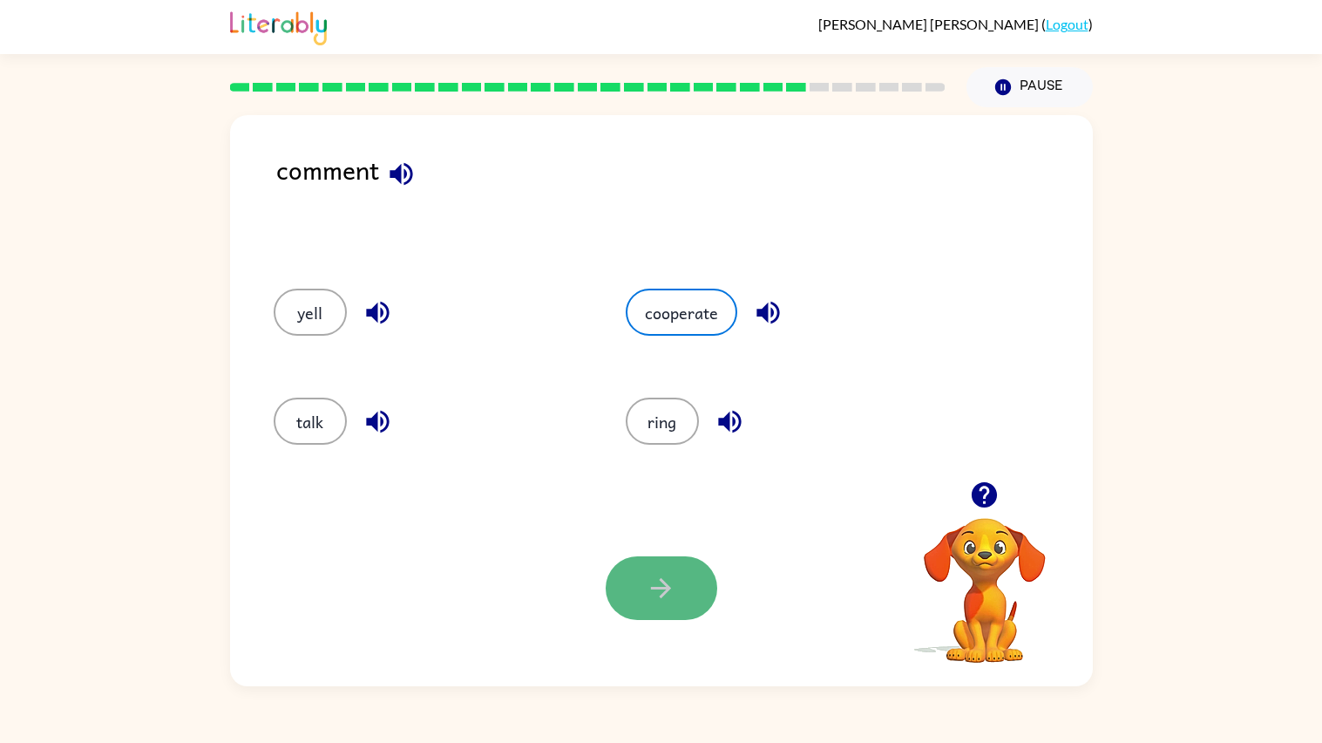
click at [664, 605] on button "button" at bounding box center [662, 588] width 112 height 64
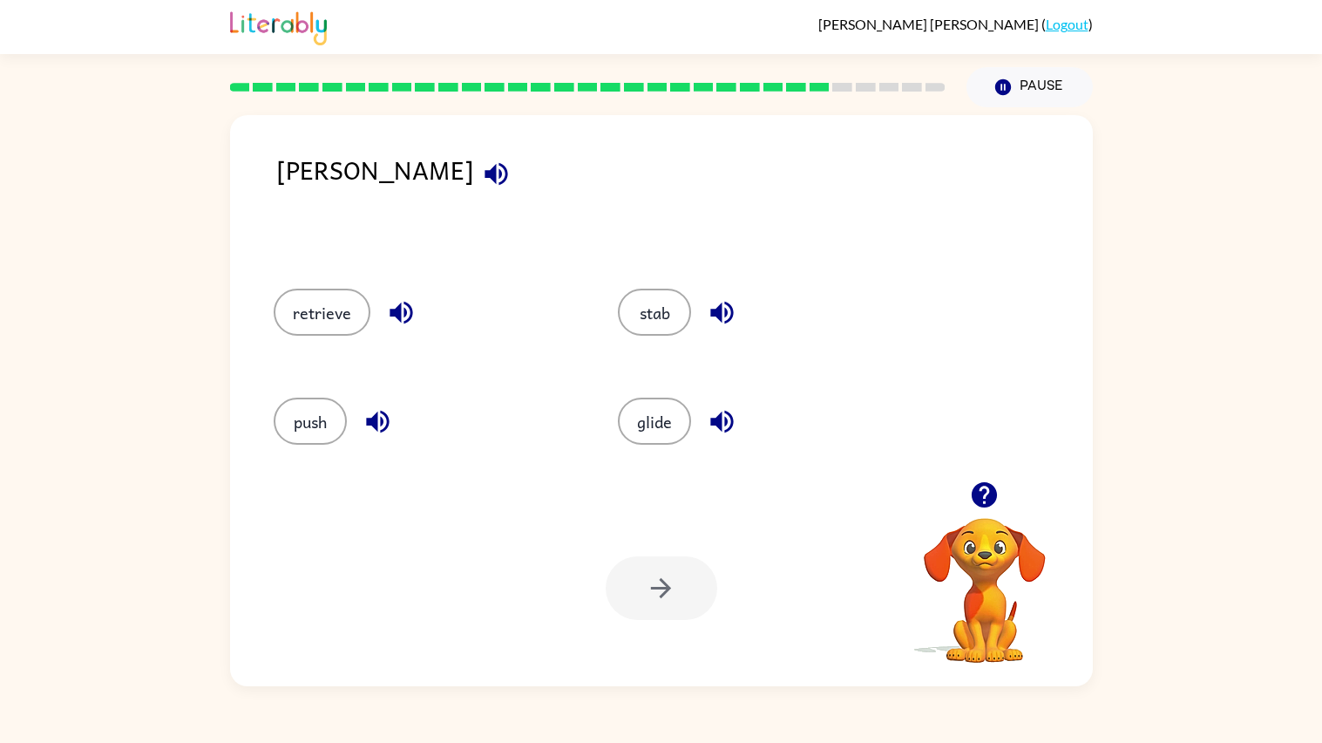
click at [642, 287] on div "stab" at bounding box center [757, 309] width 345 height 109
click at [644, 297] on button "stab" at bounding box center [654, 312] width 73 height 47
click at [673, 613] on button "button" at bounding box center [662, 588] width 112 height 64
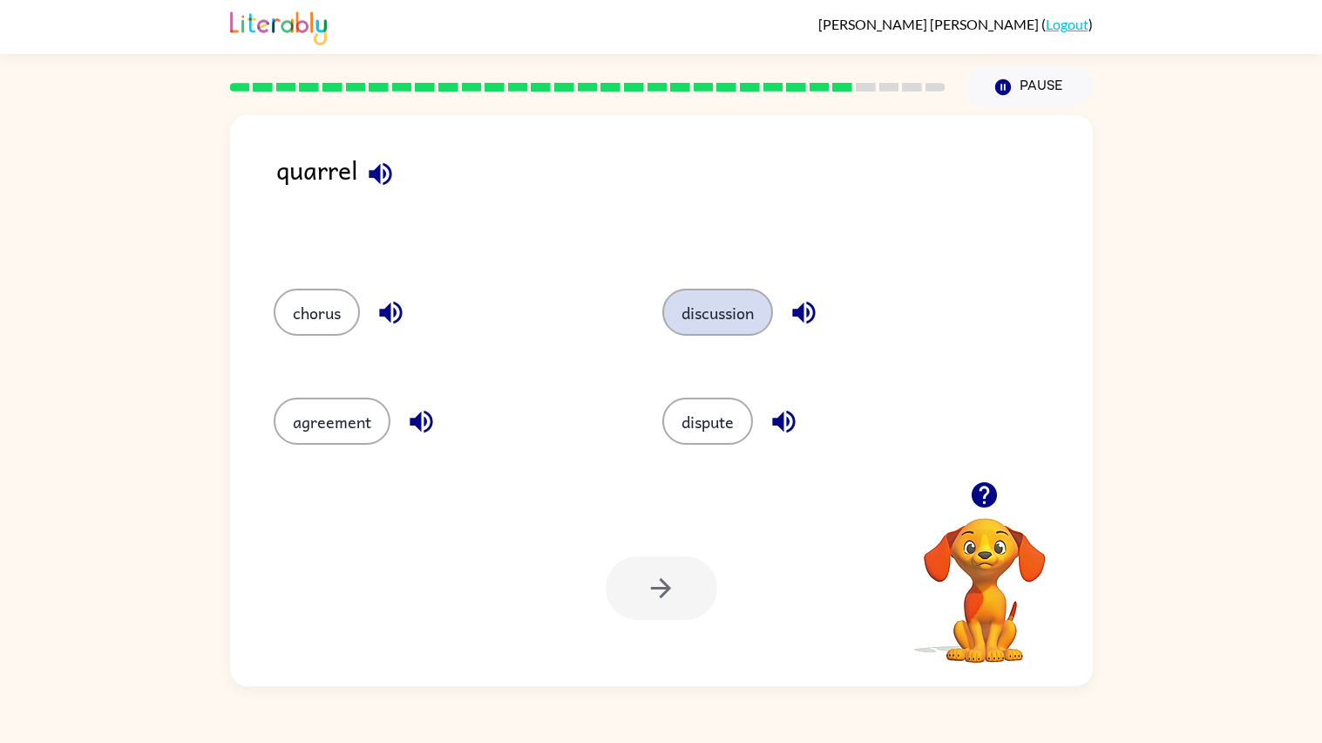
click at [724, 323] on button "discussion" at bounding box center [718, 312] width 111 height 47
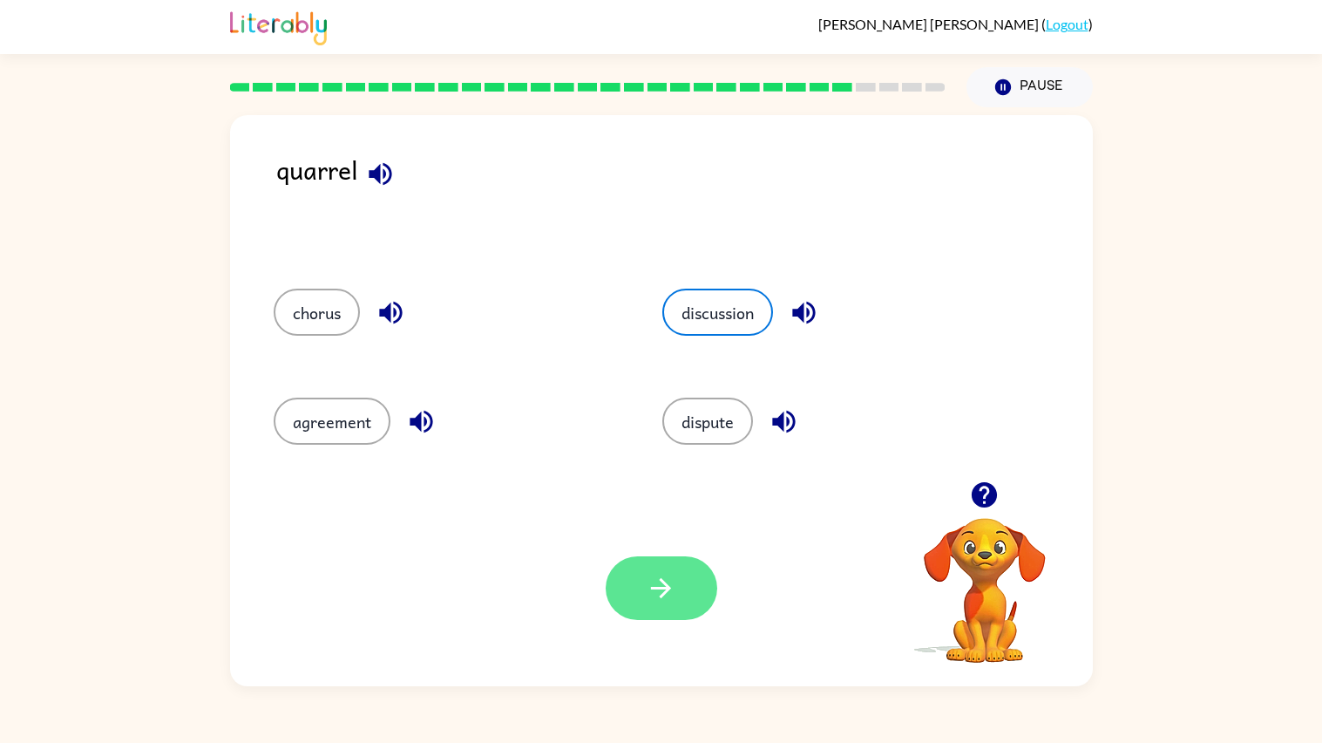
click at [650, 595] on icon "button" at bounding box center [661, 588] width 31 height 31
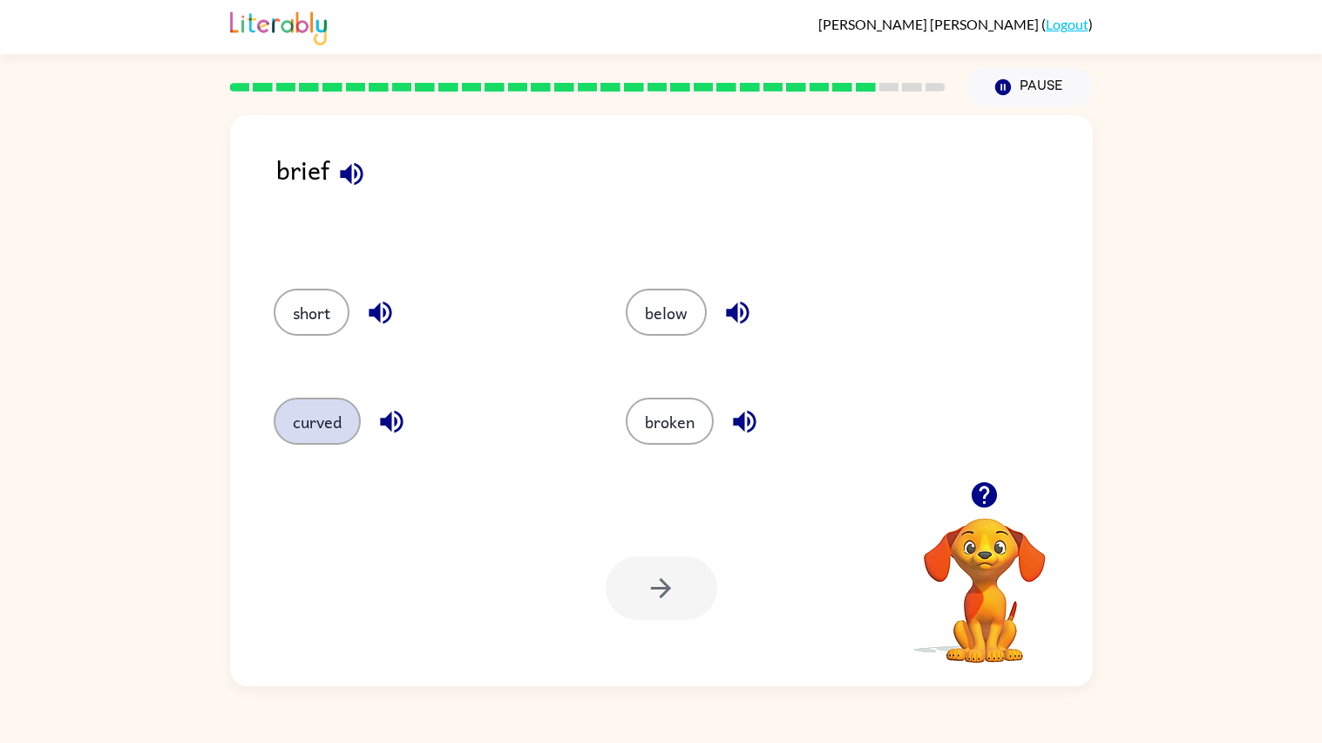
click at [333, 415] on button "curved" at bounding box center [317, 421] width 87 height 47
click at [691, 580] on button "button" at bounding box center [662, 588] width 112 height 64
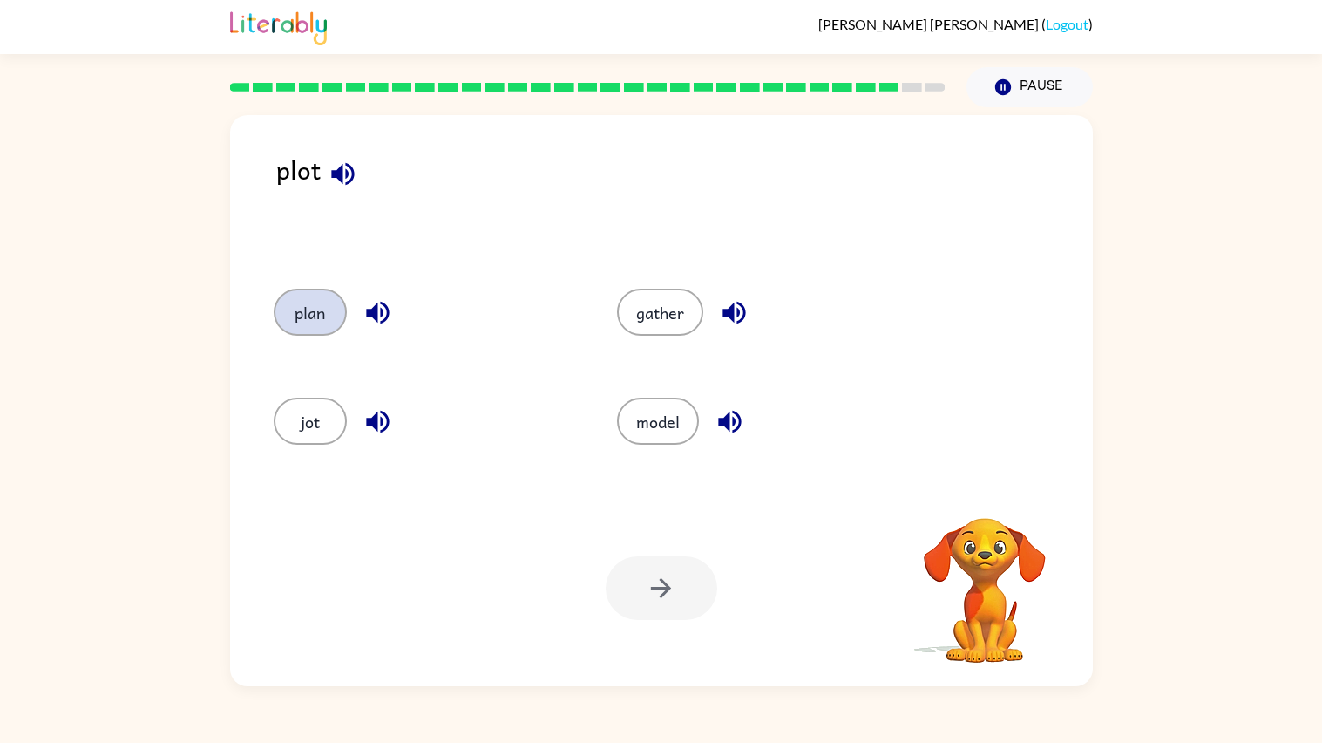
click at [289, 326] on button "plan" at bounding box center [310, 312] width 73 height 47
click at [690, 567] on button "button" at bounding box center [662, 588] width 112 height 64
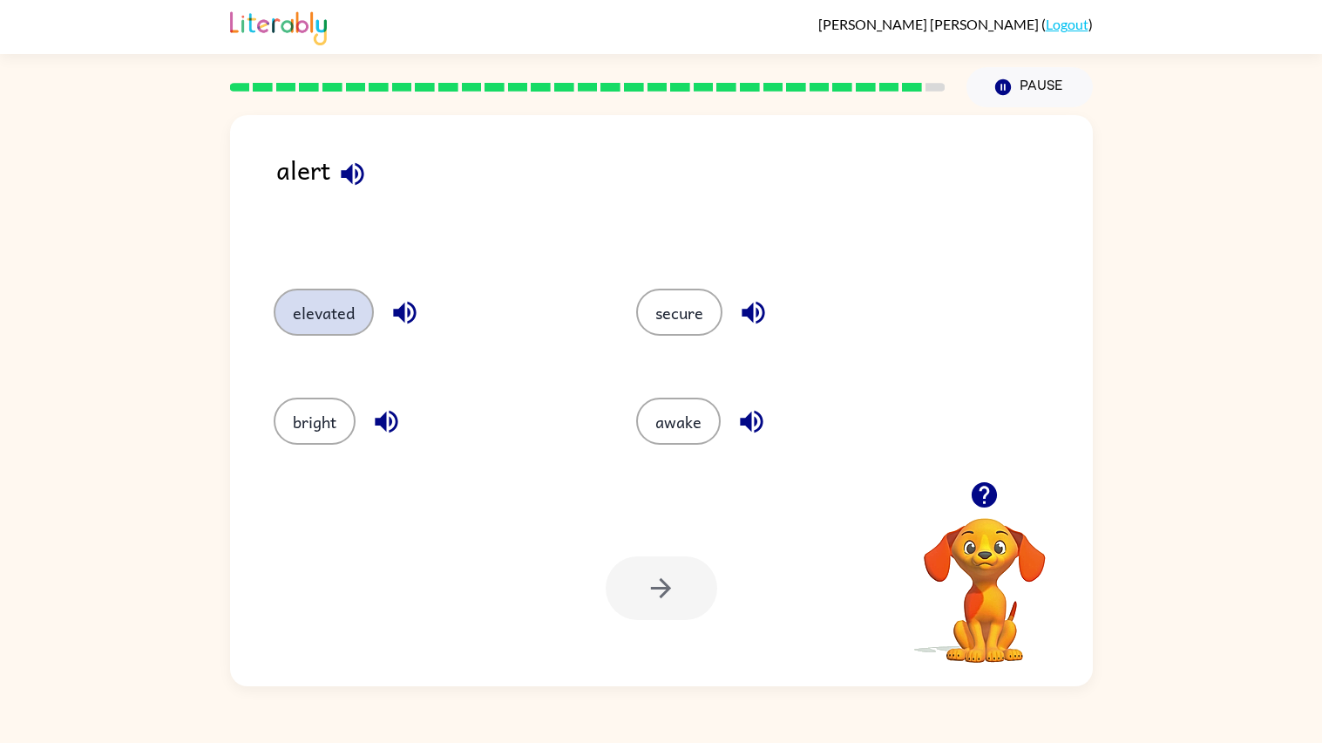
click at [319, 307] on button "elevated" at bounding box center [324, 312] width 100 height 47
click at [669, 570] on button "button" at bounding box center [662, 588] width 112 height 64
